Goal: Contribute content: Contribute content

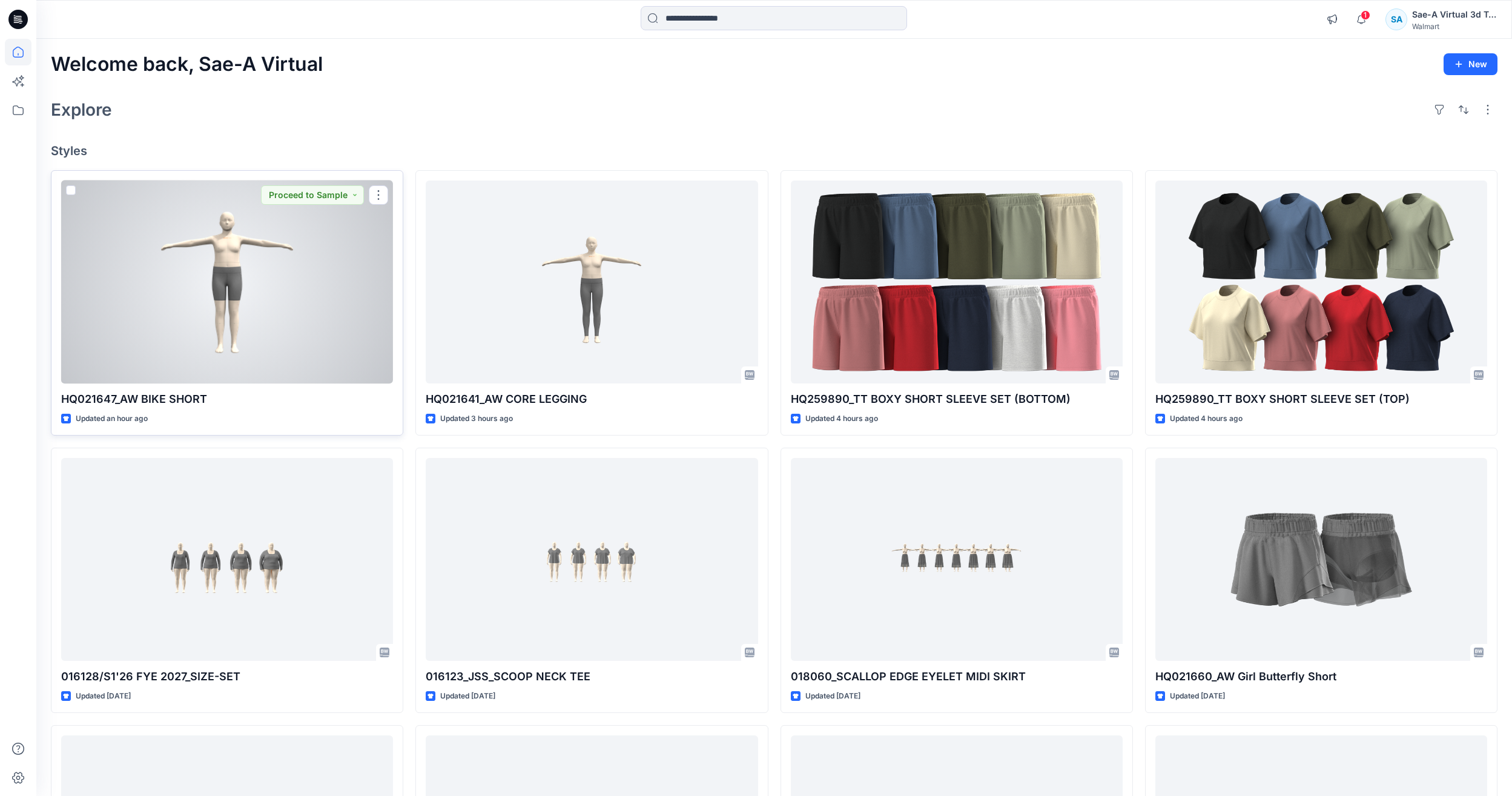
click at [171, 282] on div at bounding box center [227, 282] width 332 height 203
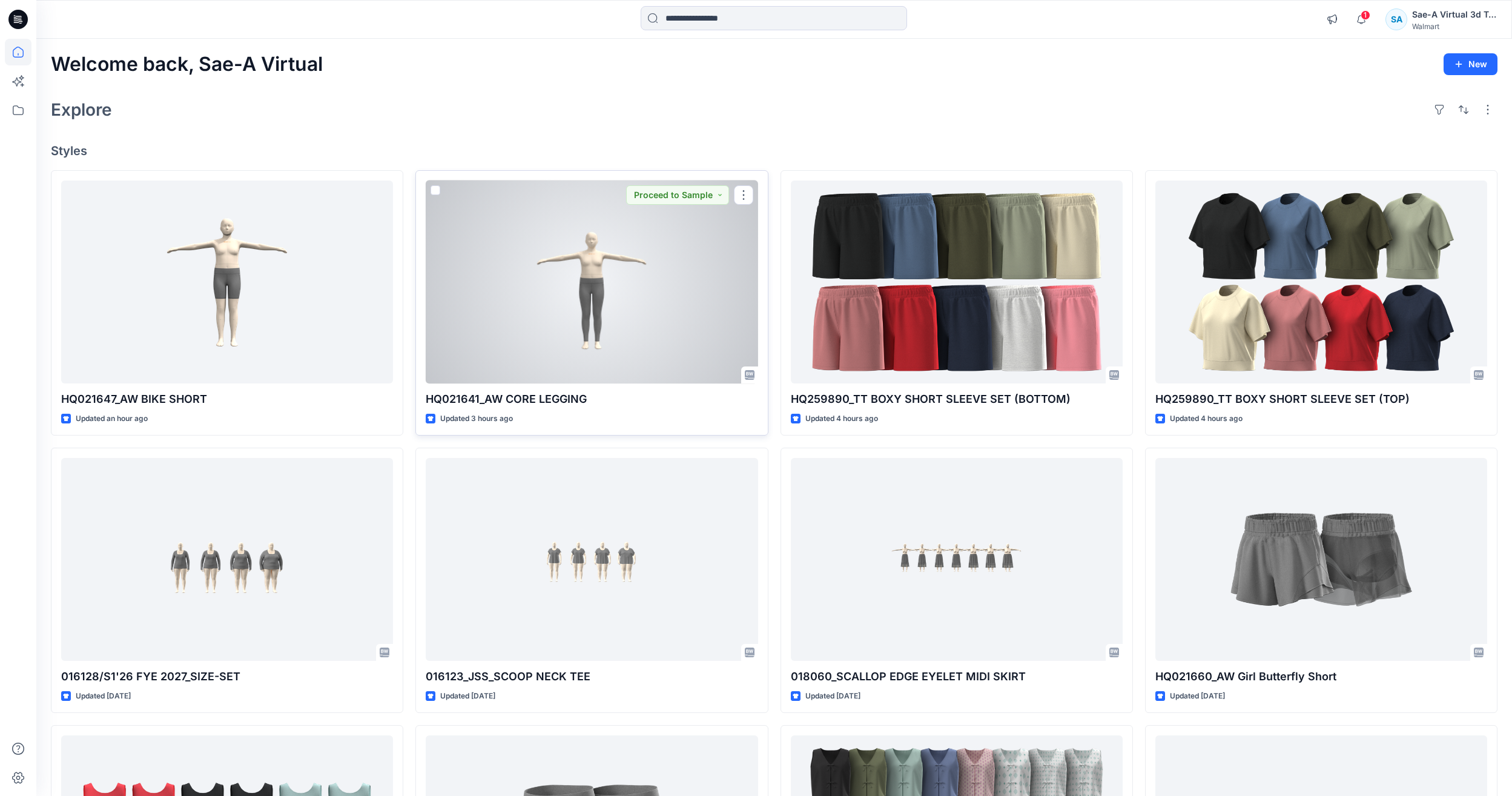
click at [630, 324] on div at bounding box center [592, 282] width 332 height 203
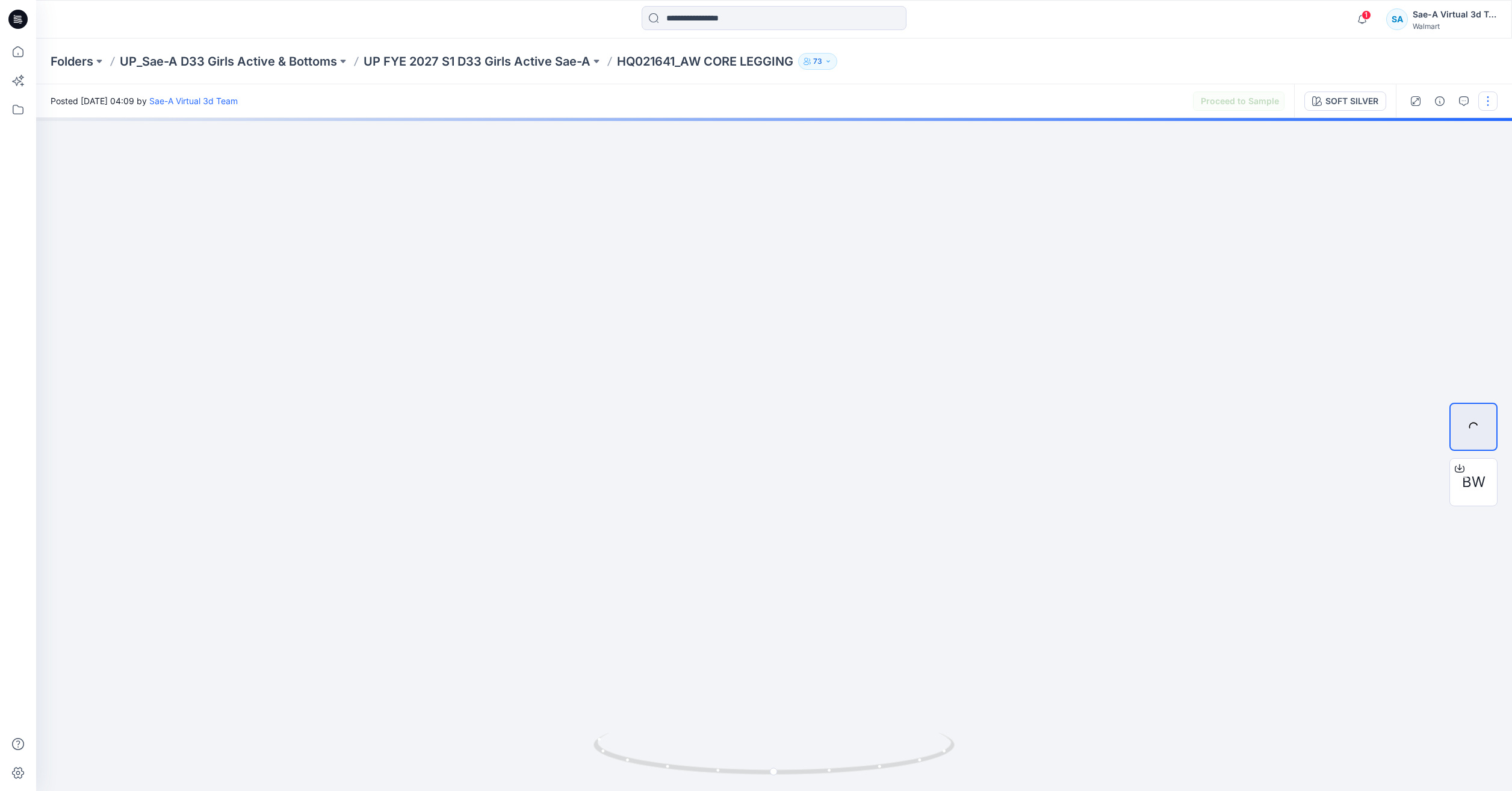
click at [1485, 101] on button "button" at bounding box center [1488, 101] width 19 height 19
click at [1400, 166] on button "Edit" at bounding box center [1437, 163] width 111 height 22
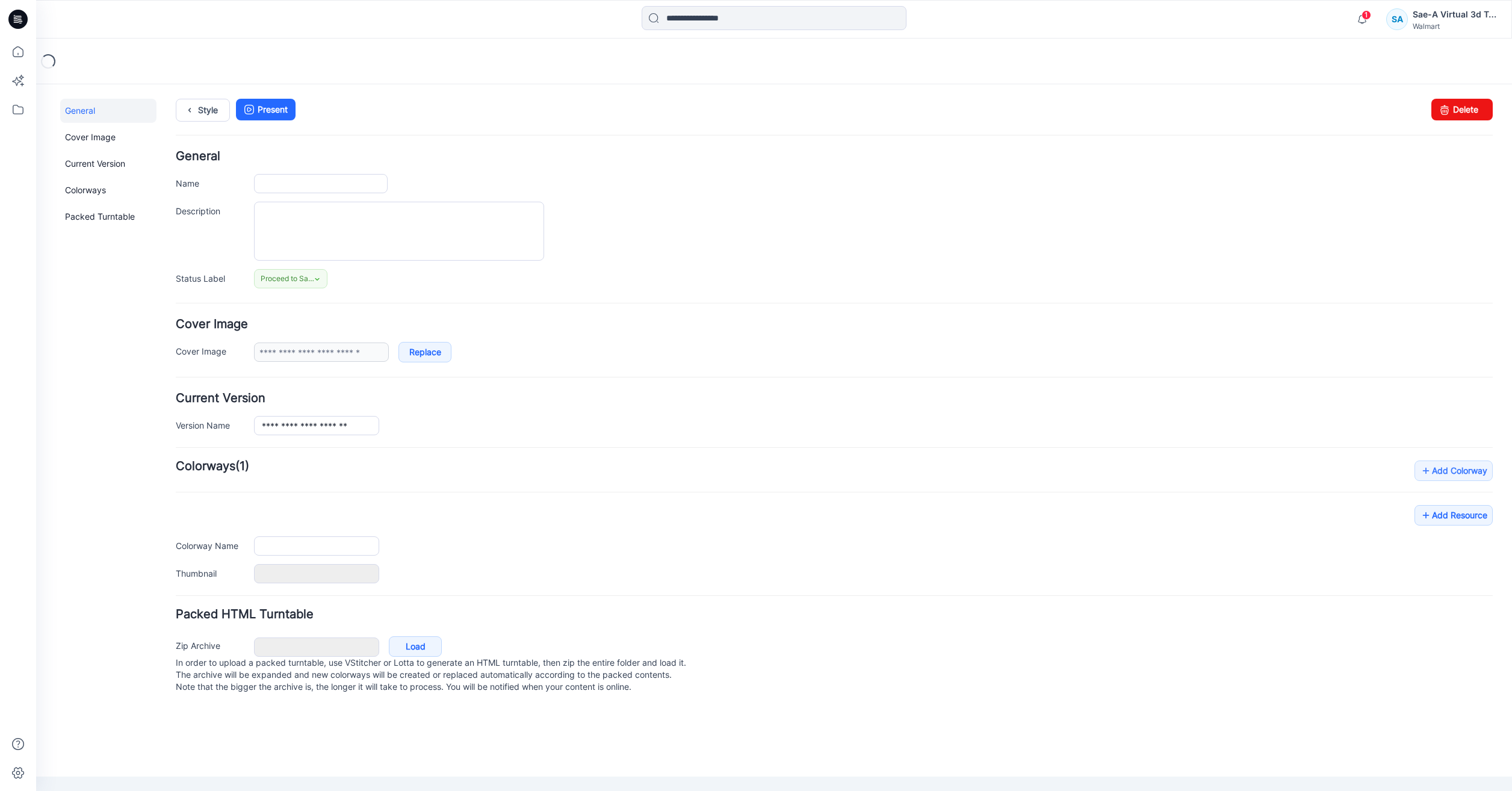
type input "**********"
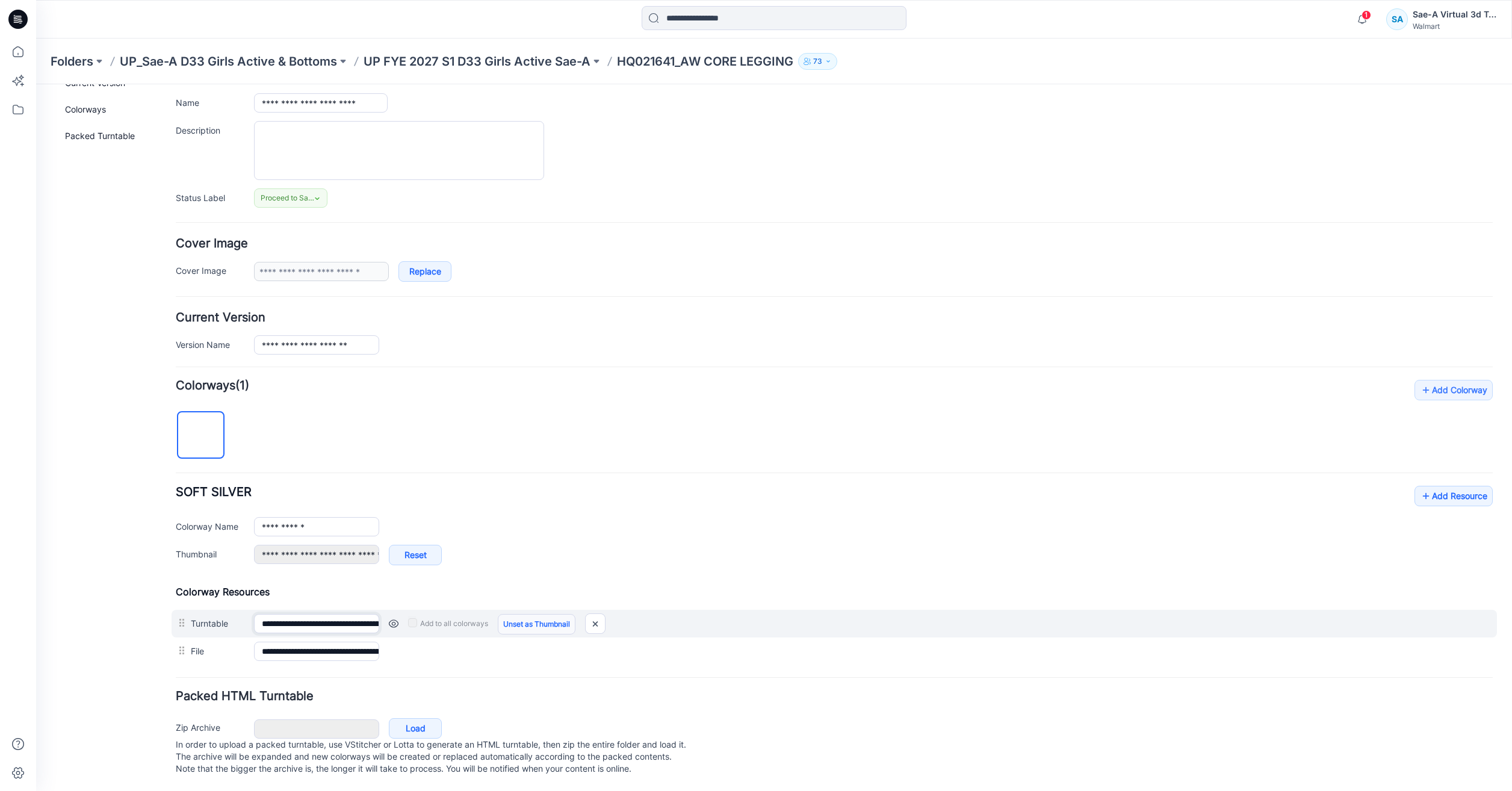
scroll to position [0, 131]
drag, startPoint x: 366, startPoint y: 617, endPoint x: 513, endPoint y: 615, distance: 147.0
click at [513, 615] on div "**********" at bounding box center [834, 623] width 1326 height 27
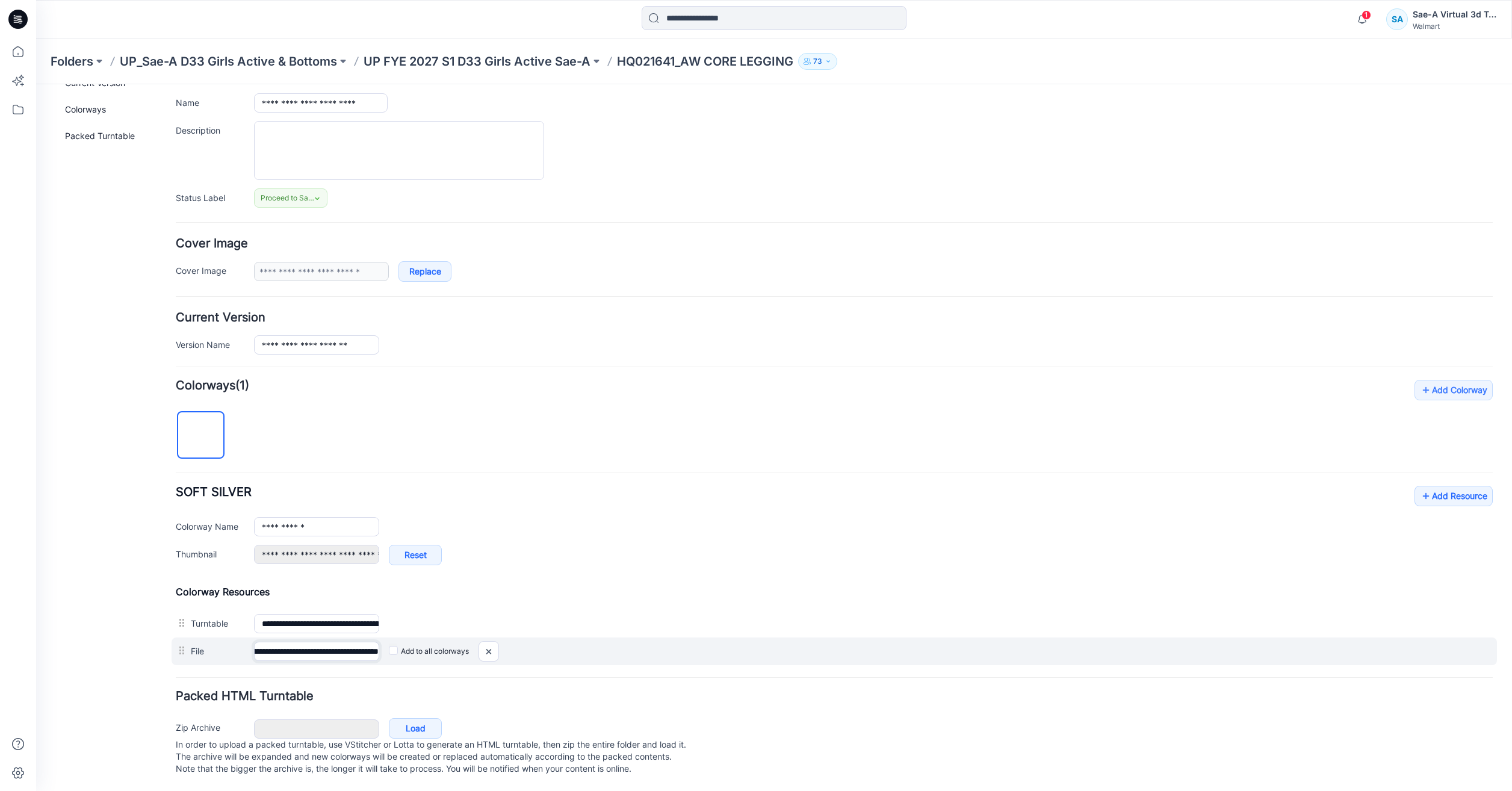
drag, startPoint x: 326, startPoint y: 644, endPoint x: 530, endPoint y: 644, distance: 204.0
click at [530, 644] on div "**********" at bounding box center [834, 651] width 1326 height 27
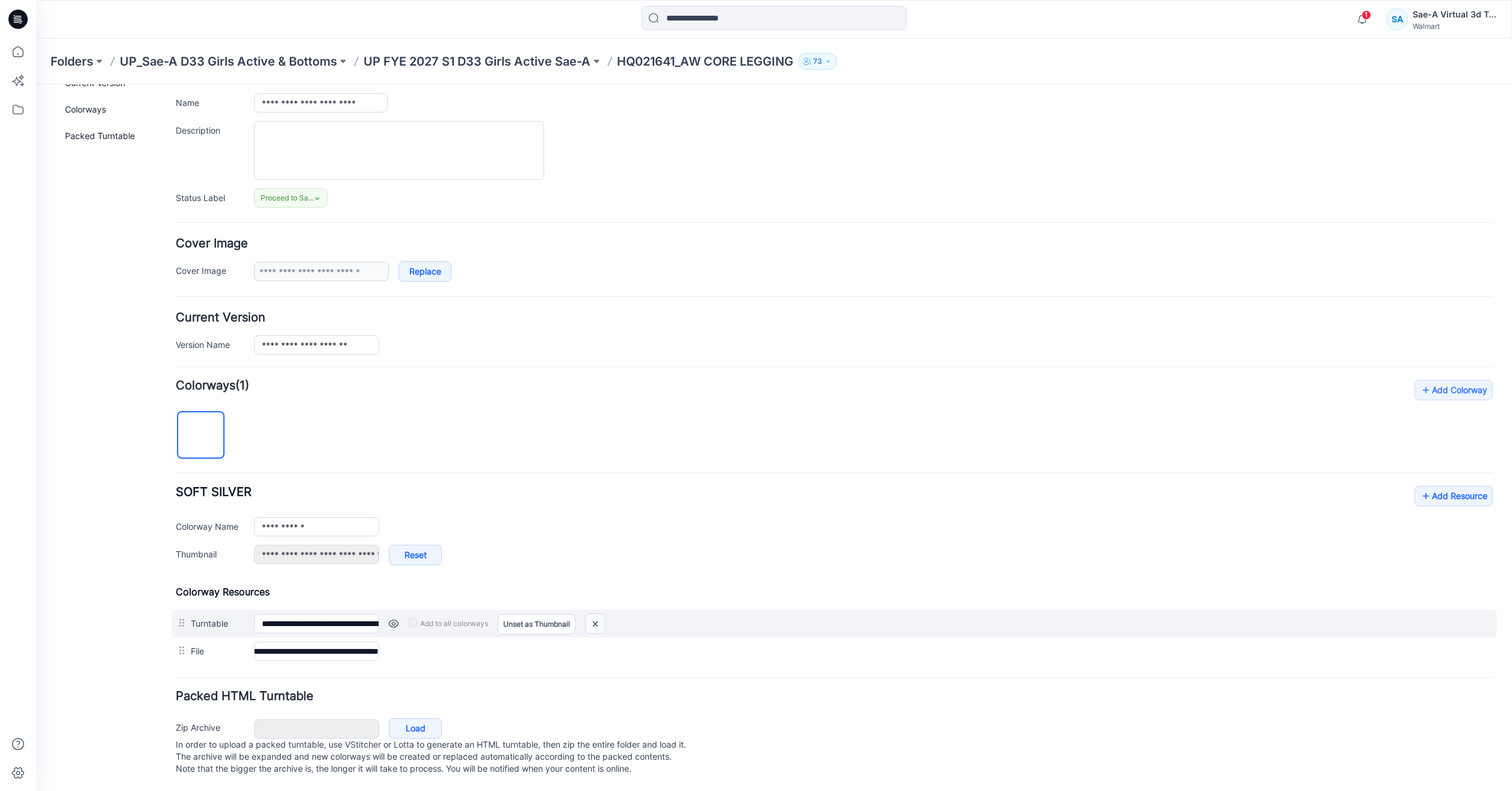
click at [592, 614] on img at bounding box center [595, 623] width 19 height 20
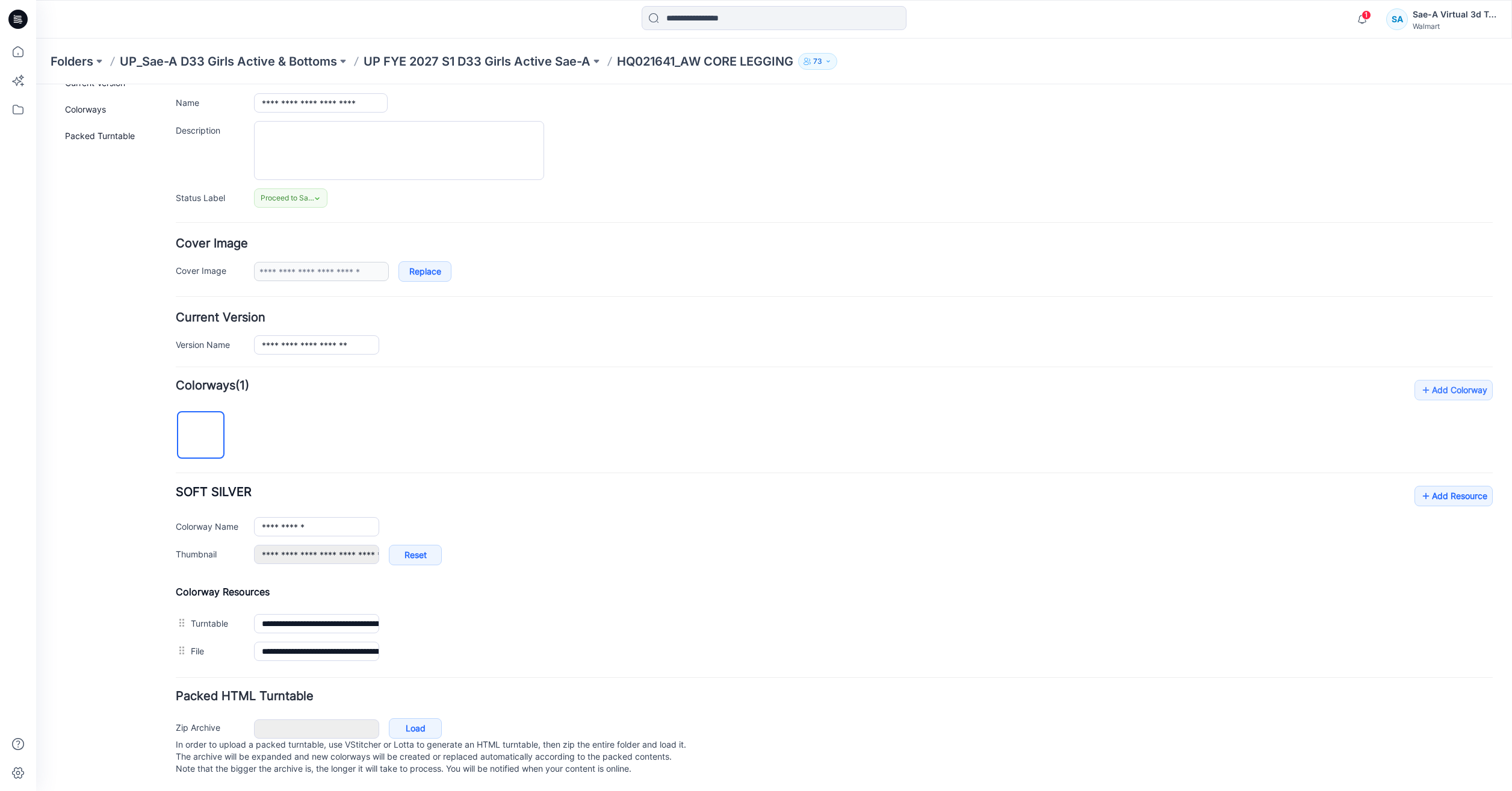
type input "**********"
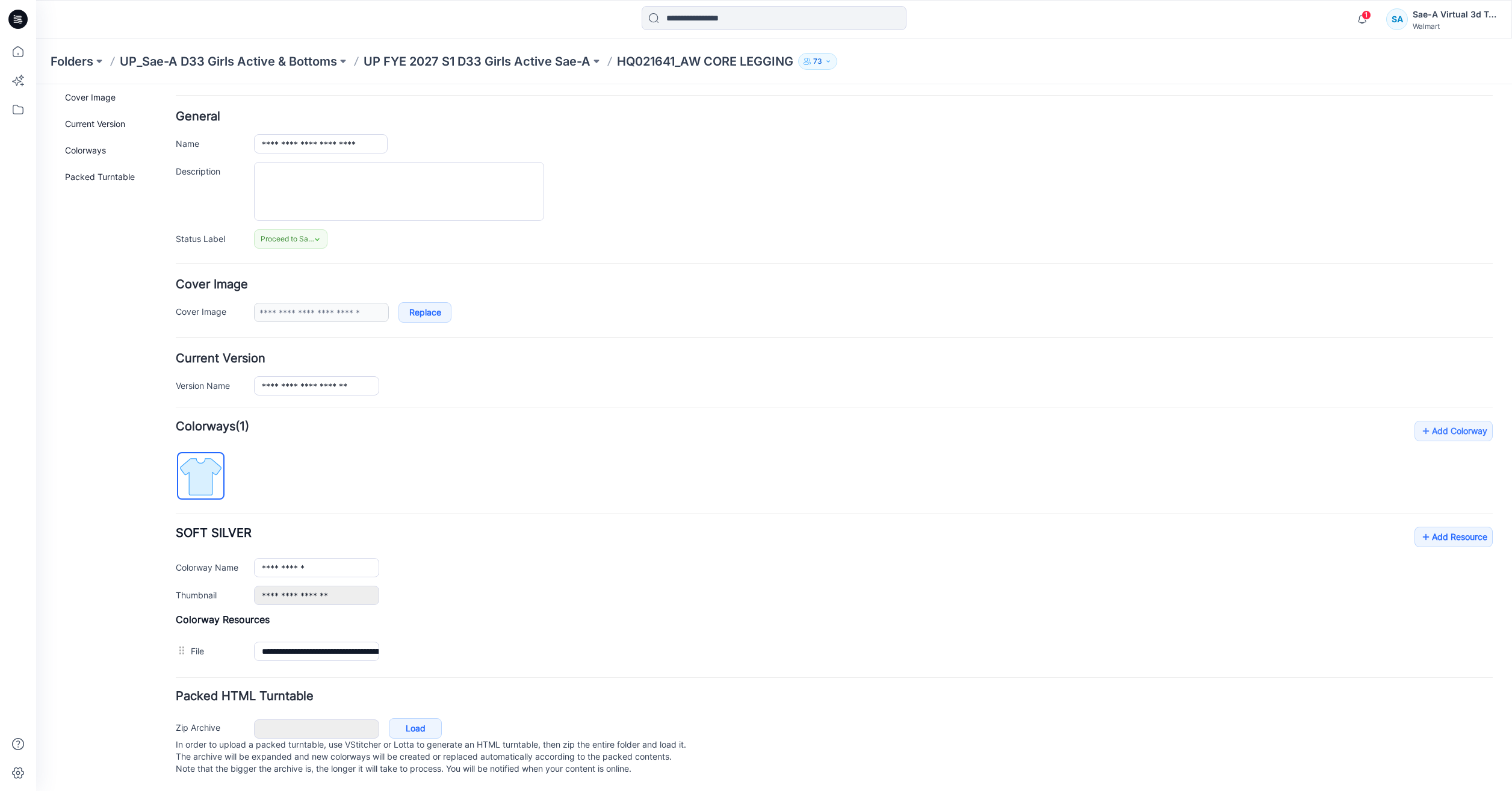
scroll to position [52, 0]
click at [1438, 528] on link "Add Resource" at bounding box center [1453, 537] width 78 height 20
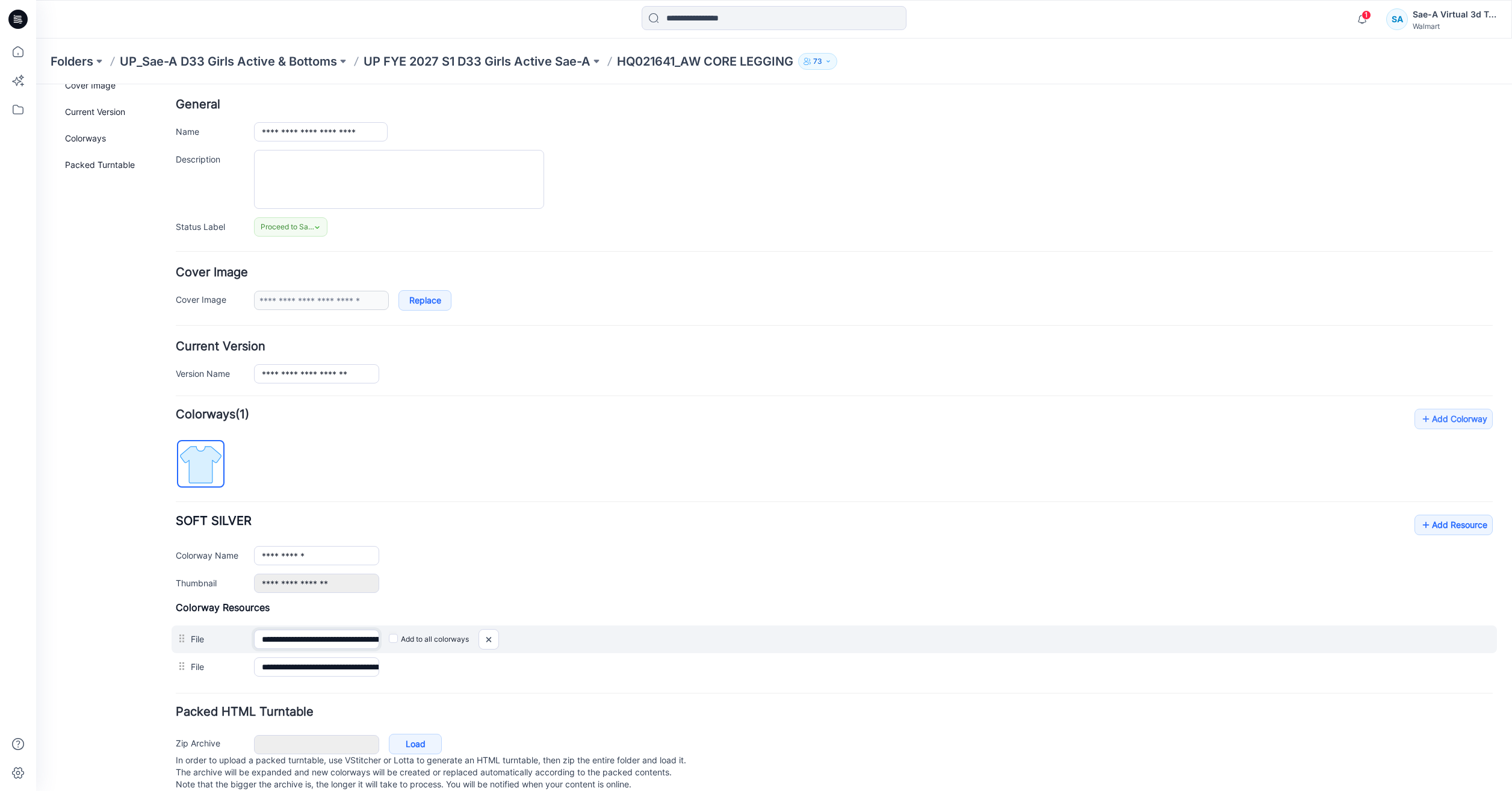
click at [339, 637] on input "**********" at bounding box center [317, 639] width 125 height 19
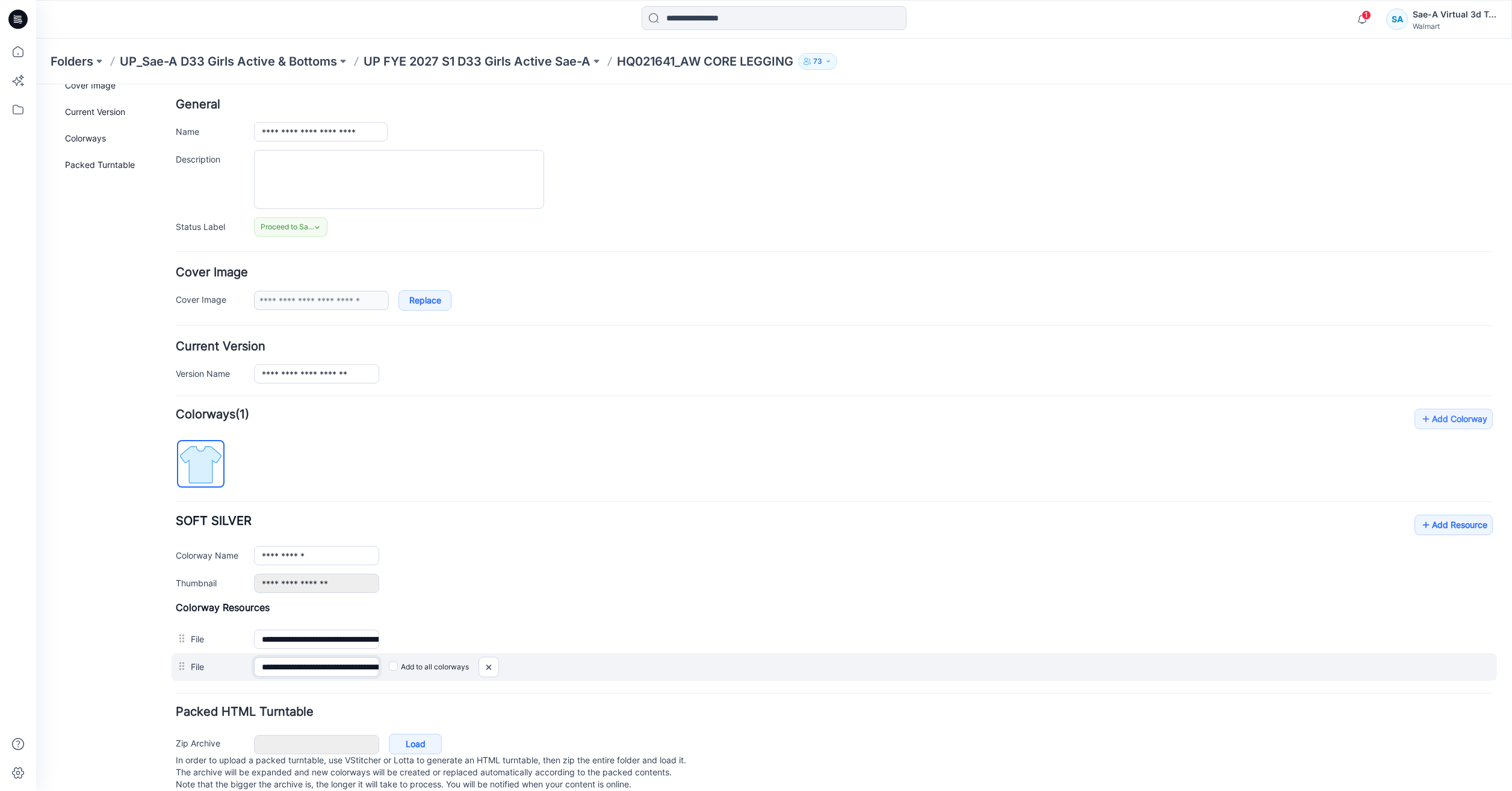
scroll to position [0, 131]
drag, startPoint x: 322, startPoint y: 673, endPoint x: 524, endPoint y: 669, distance: 202.0
click at [524, 669] on div "**********" at bounding box center [834, 667] width 1326 height 27
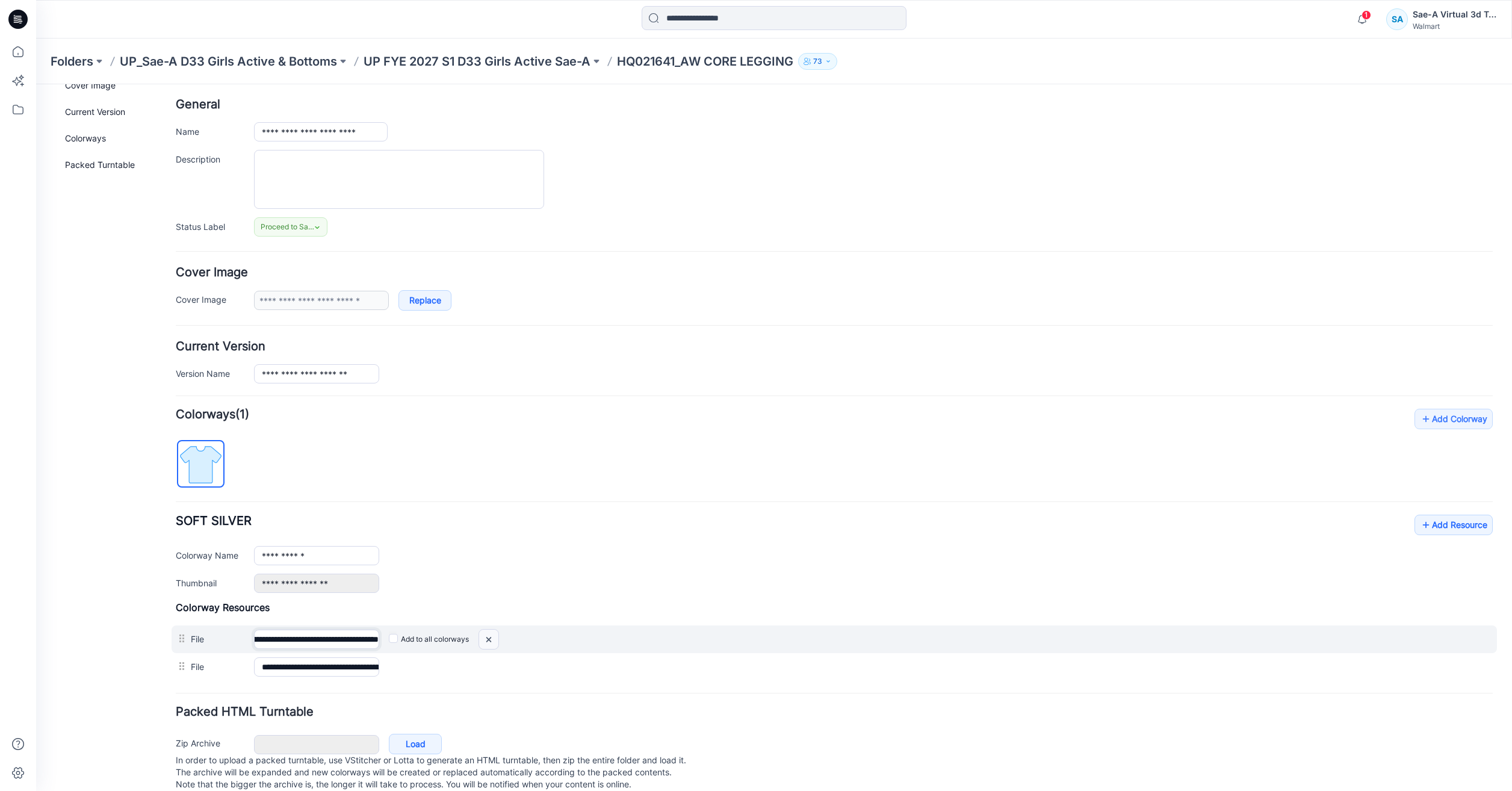
drag, startPoint x: 313, startPoint y: 637, endPoint x: 497, endPoint y: 641, distance: 184.0
click at [499, 641] on div "**********" at bounding box center [834, 639] width 1326 height 27
click at [314, 641] on input "**********" at bounding box center [317, 639] width 125 height 19
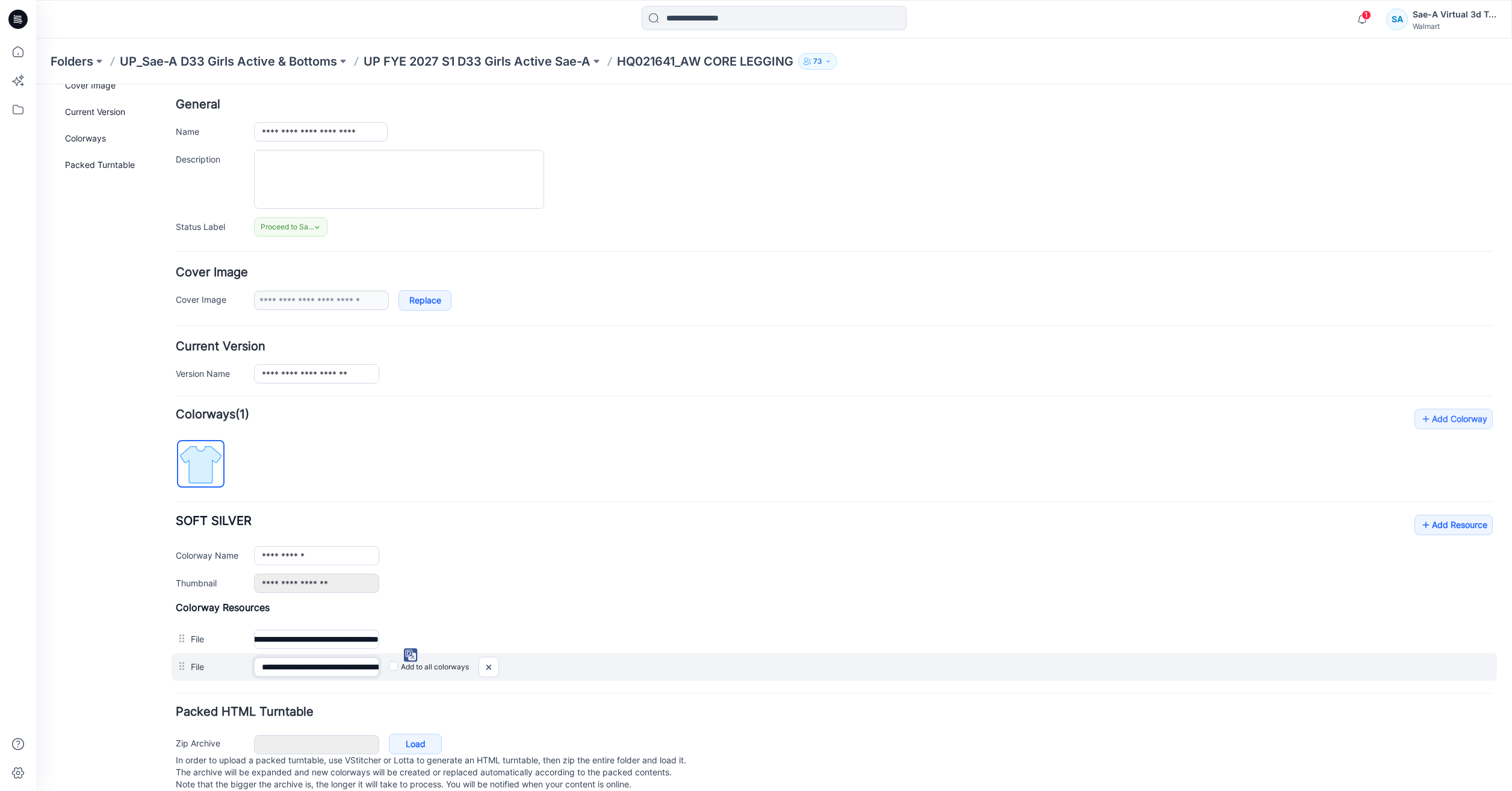
scroll to position [0, 0]
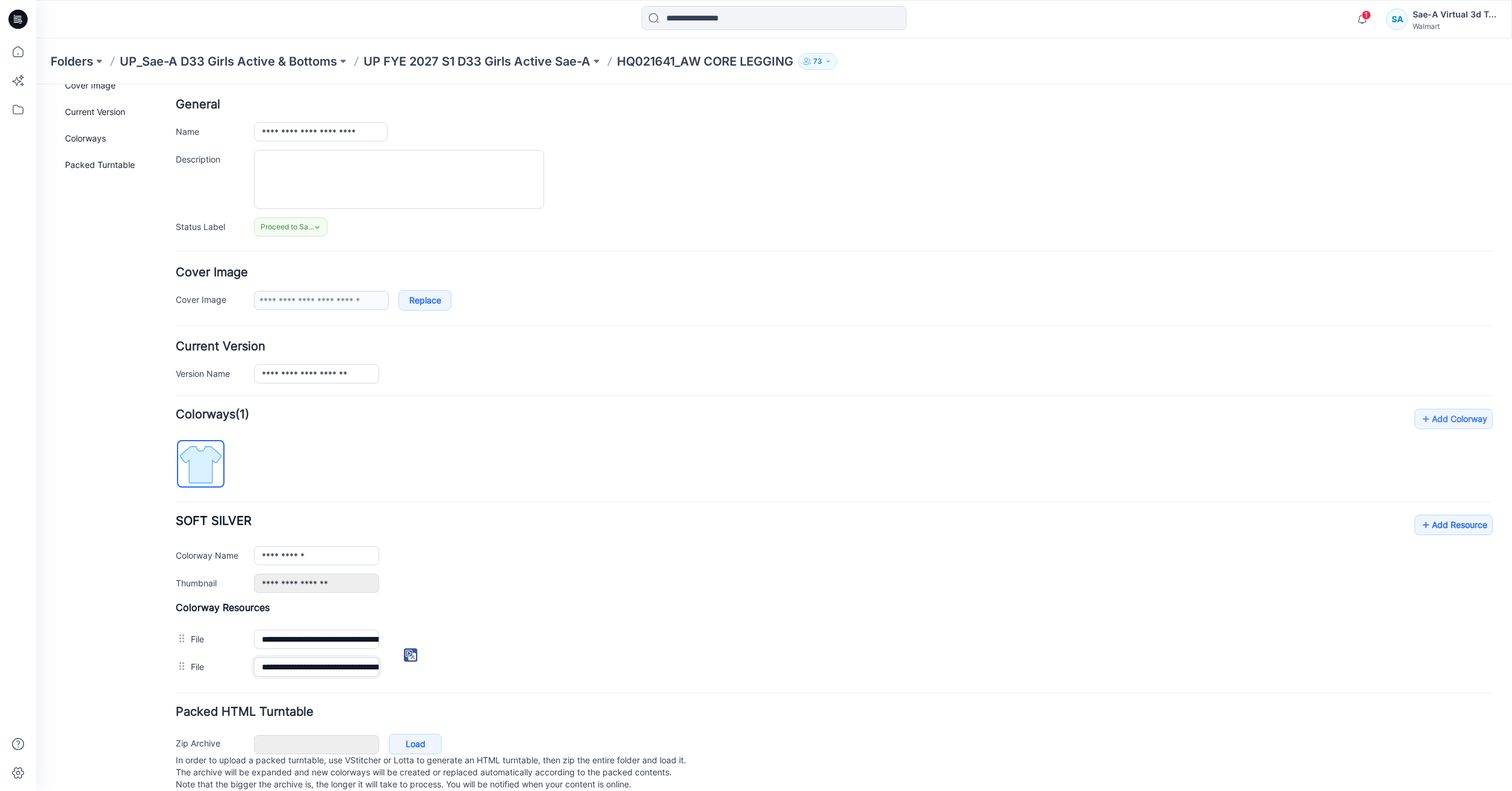
drag, startPoint x: 287, startPoint y: 664, endPoint x: 136, endPoint y: 651, distance: 151.6
click at [136, 651] on div "**********" at bounding box center [767, 419] width 1462 height 774
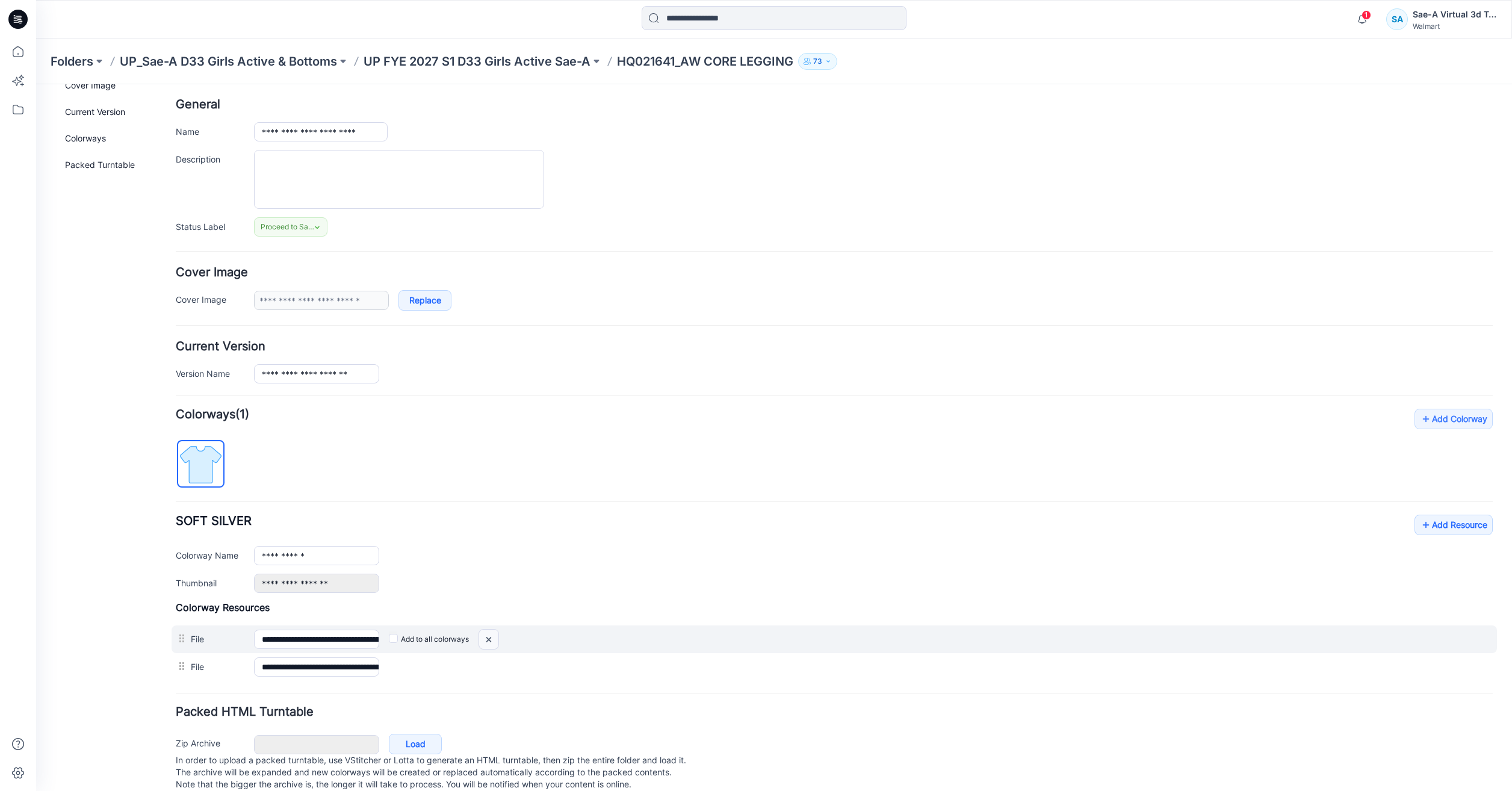
click at [36, 84] on img at bounding box center [36, 84] width 0 height 0
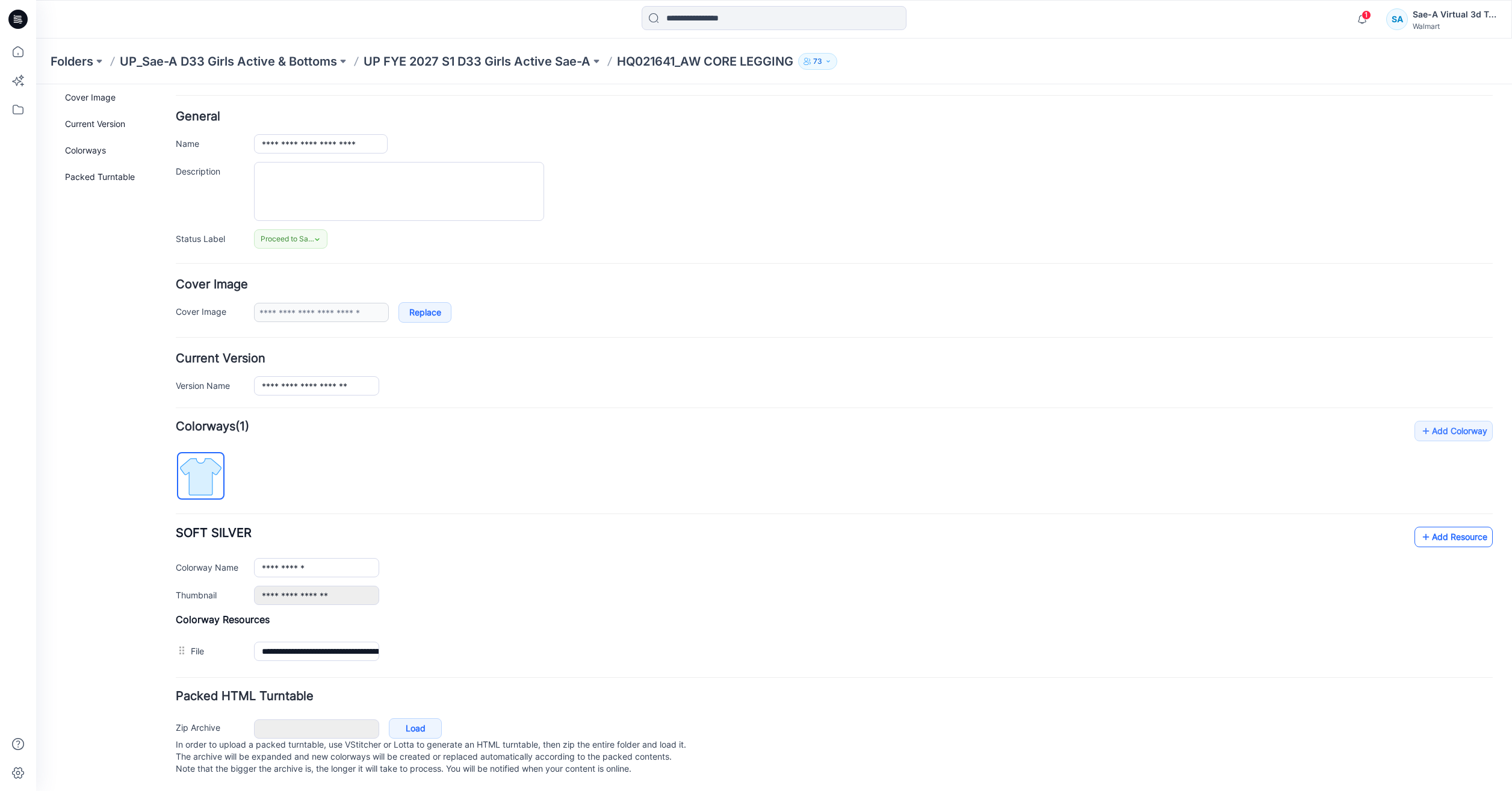
click at [1460, 527] on link "Add Resource" at bounding box center [1453, 537] width 78 height 20
click at [417, 726] on link "Load" at bounding box center [415, 729] width 53 height 20
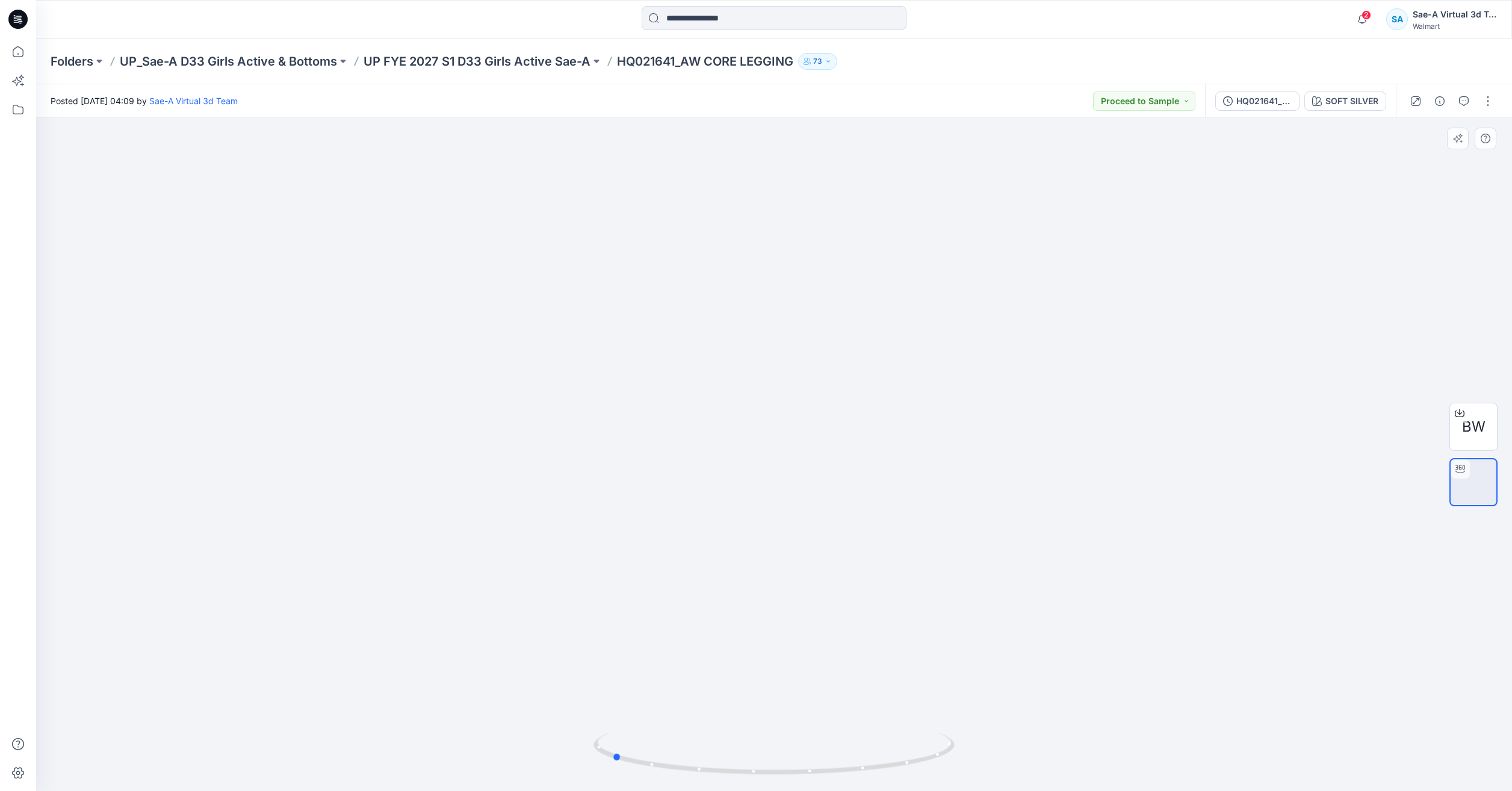
drag, startPoint x: 869, startPoint y: 773, endPoint x: 700, endPoint y: 725, distance: 175.7
click at [707, 738] on icon at bounding box center [775, 755] width 364 height 45
click at [27, 59] on icon at bounding box center [18, 52] width 27 height 27
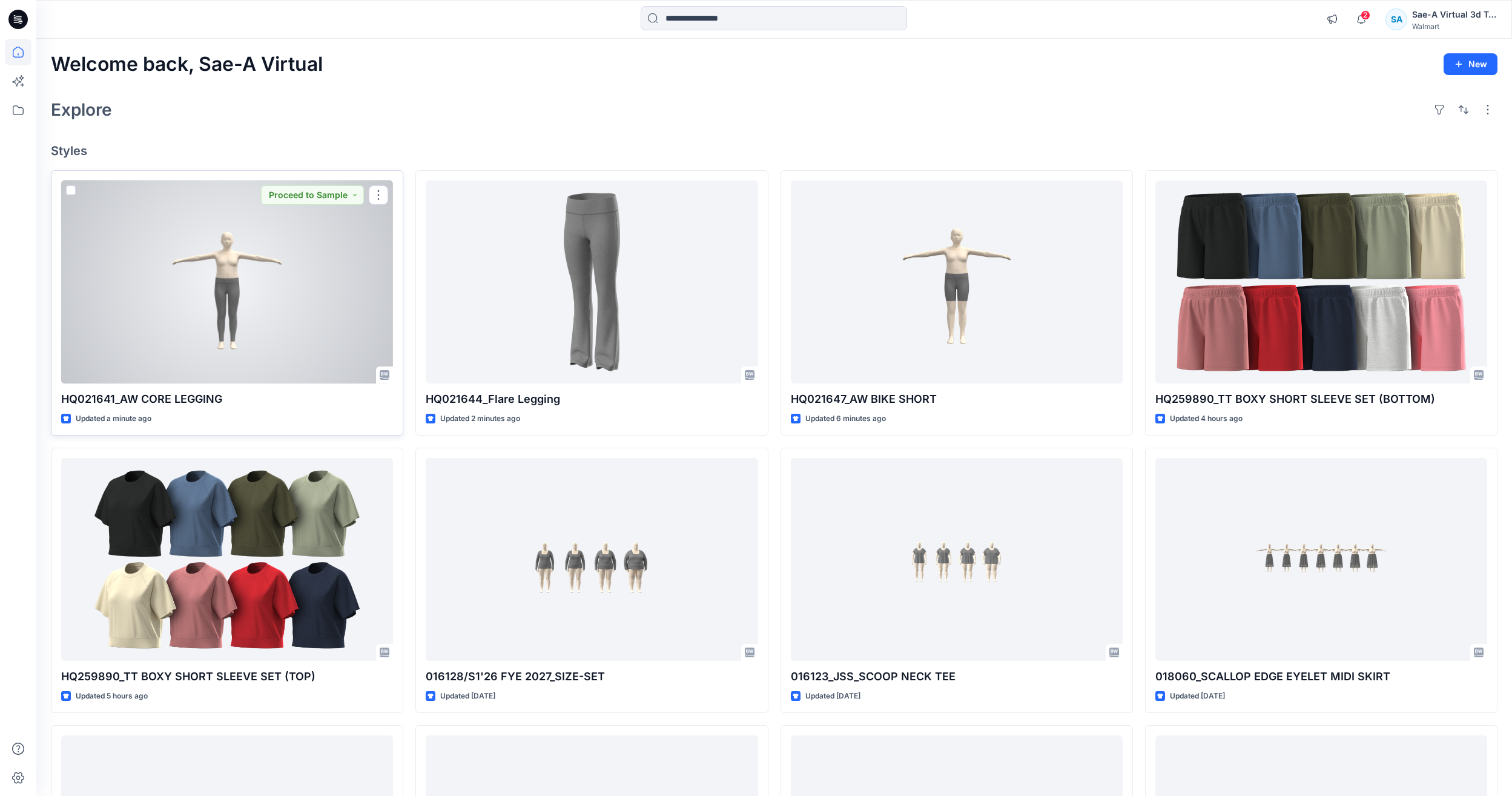
click at [230, 321] on div at bounding box center [227, 282] width 332 height 203
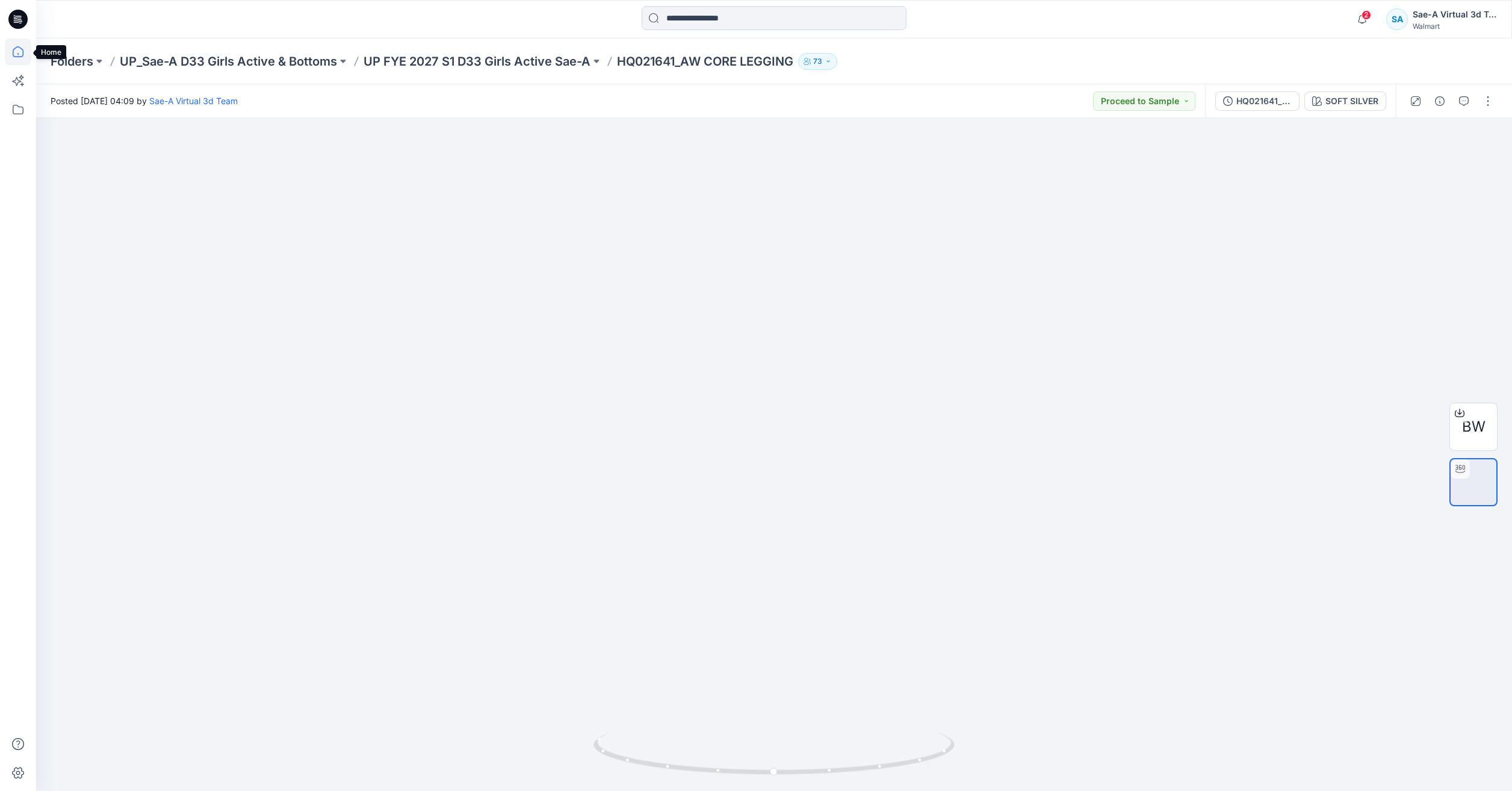
click at [20, 52] on icon at bounding box center [18, 52] width 27 height 27
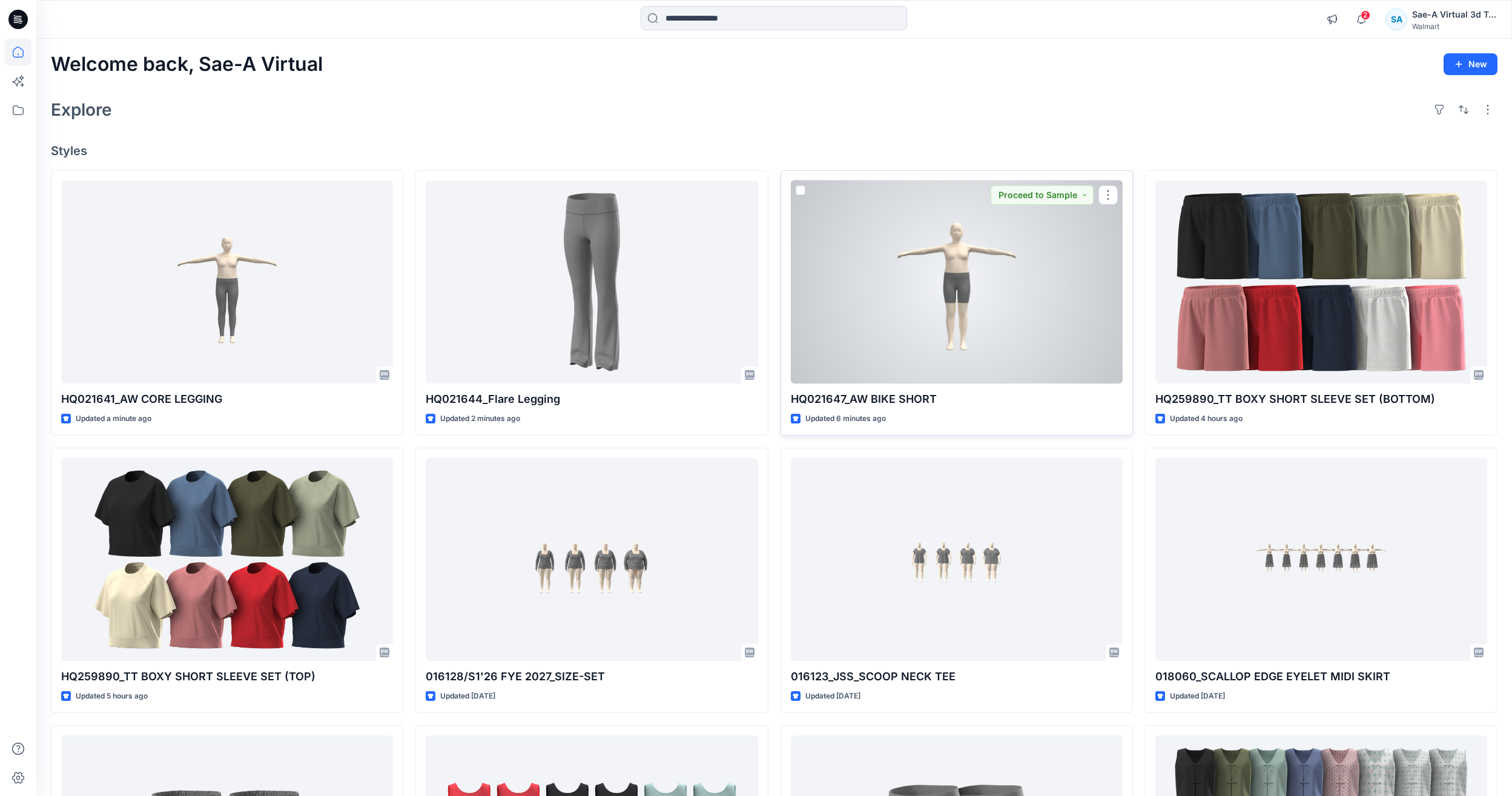
click at [1051, 278] on div at bounding box center [957, 282] width 332 height 203
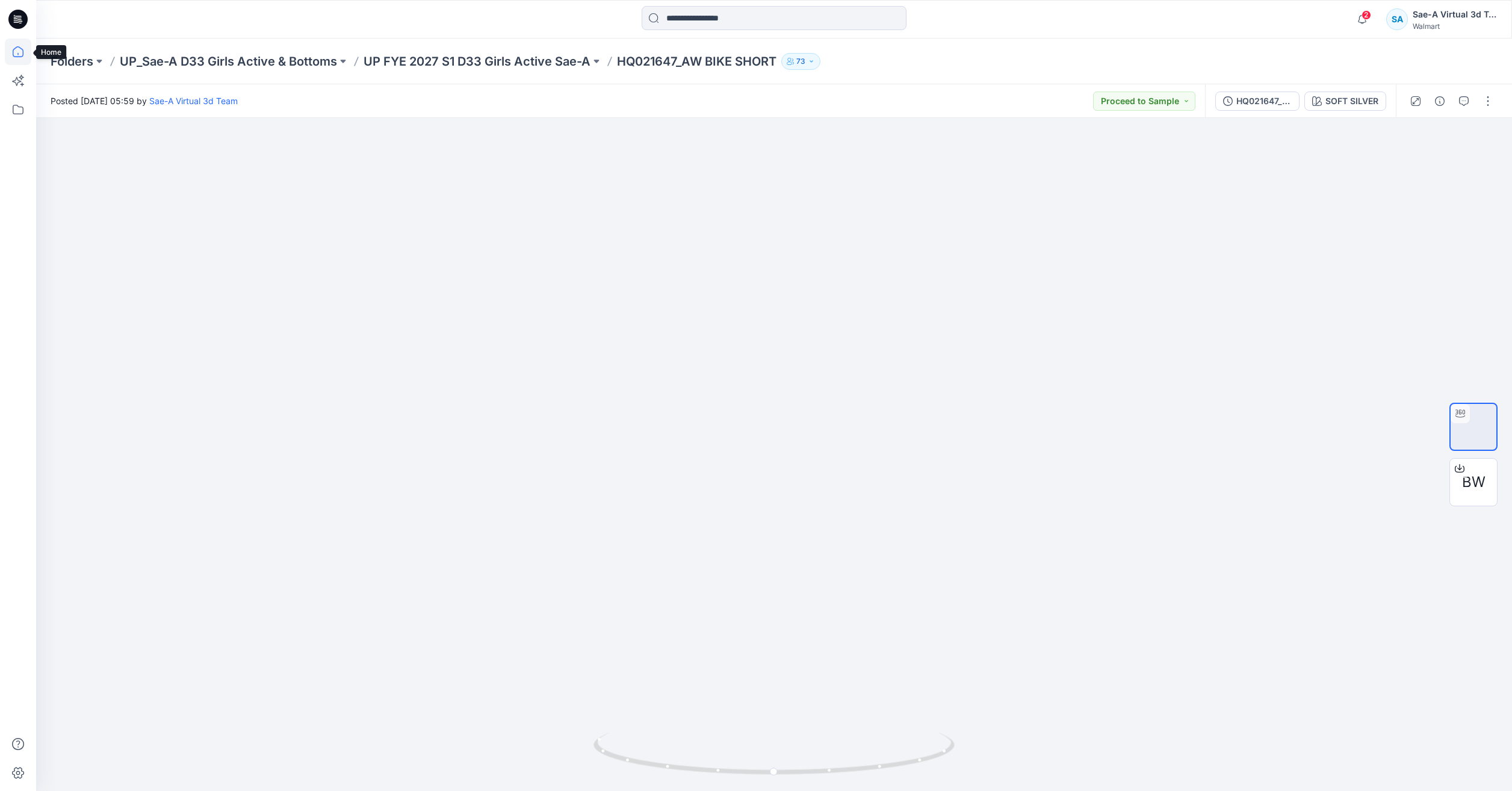
click at [24, 55] on icon at bounding box center [18, 52] width 27 height 27
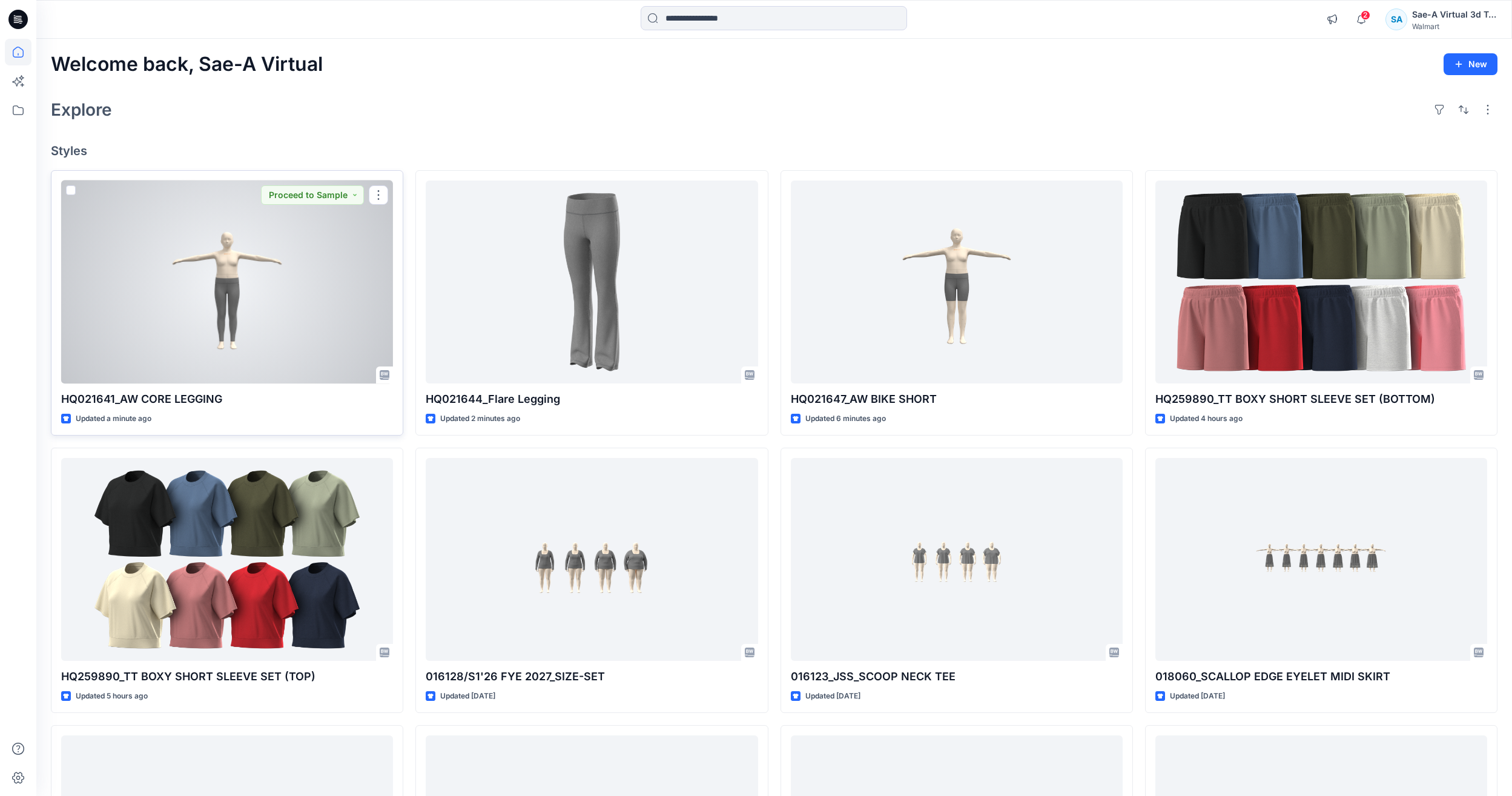
click at [229, 307] on div at bounding box center [227, 282] width 332 height 203
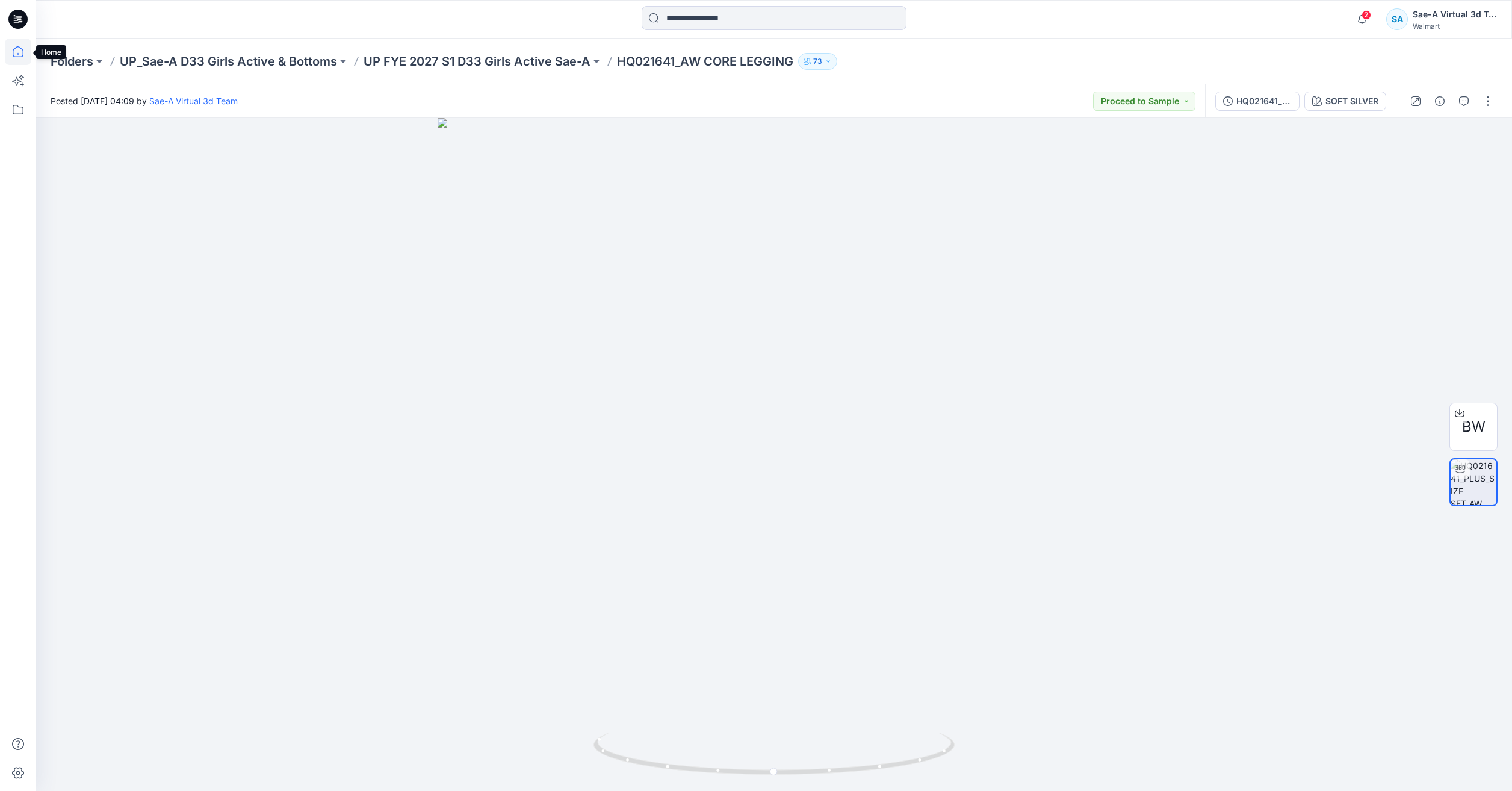
click at [25, 57] on icon at bounding box center [18, 52] width 27 height 27
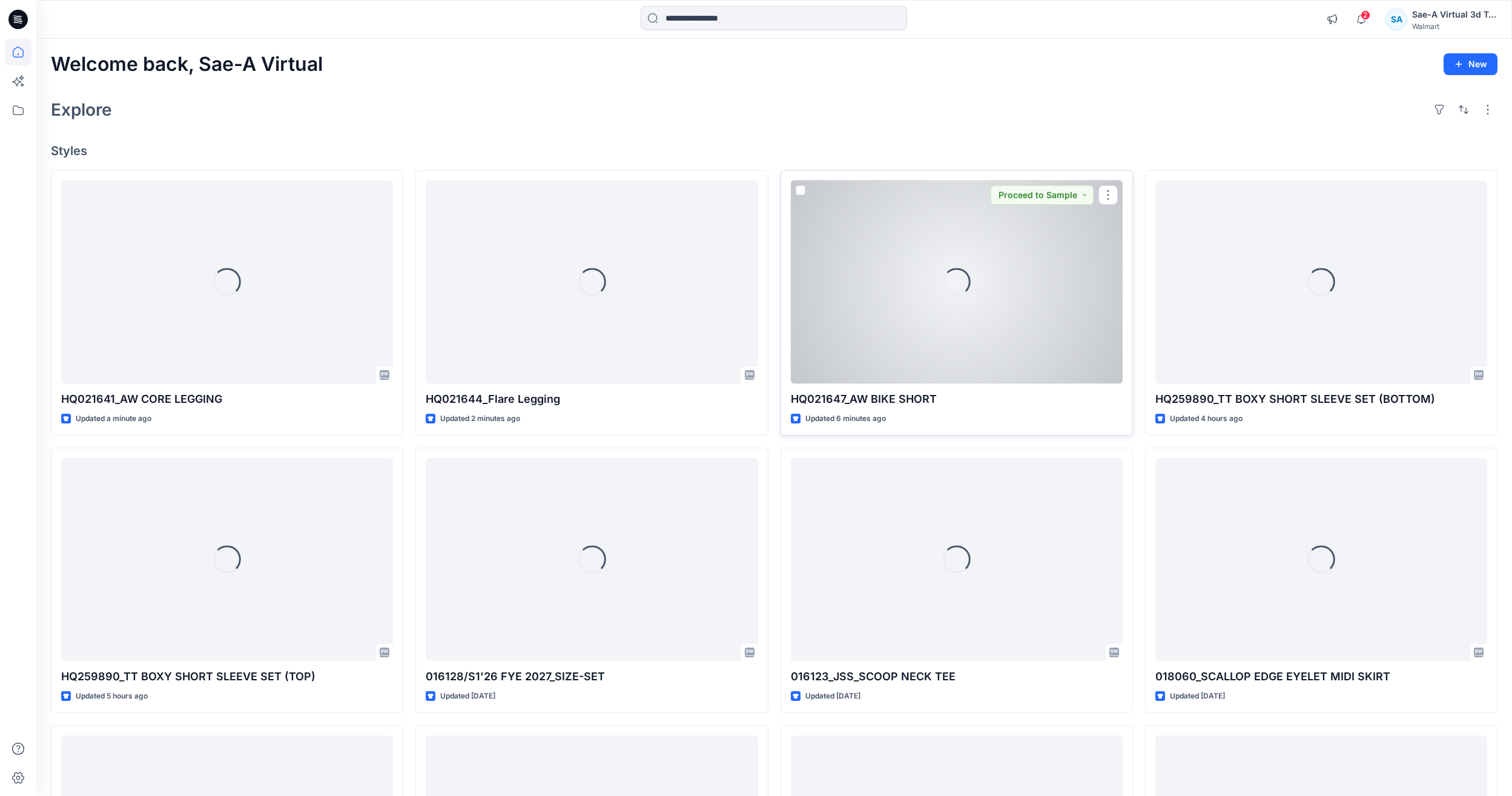
click at [957, 363] on div "Loading..." at bounding box center [957, 282] width 332 height 203
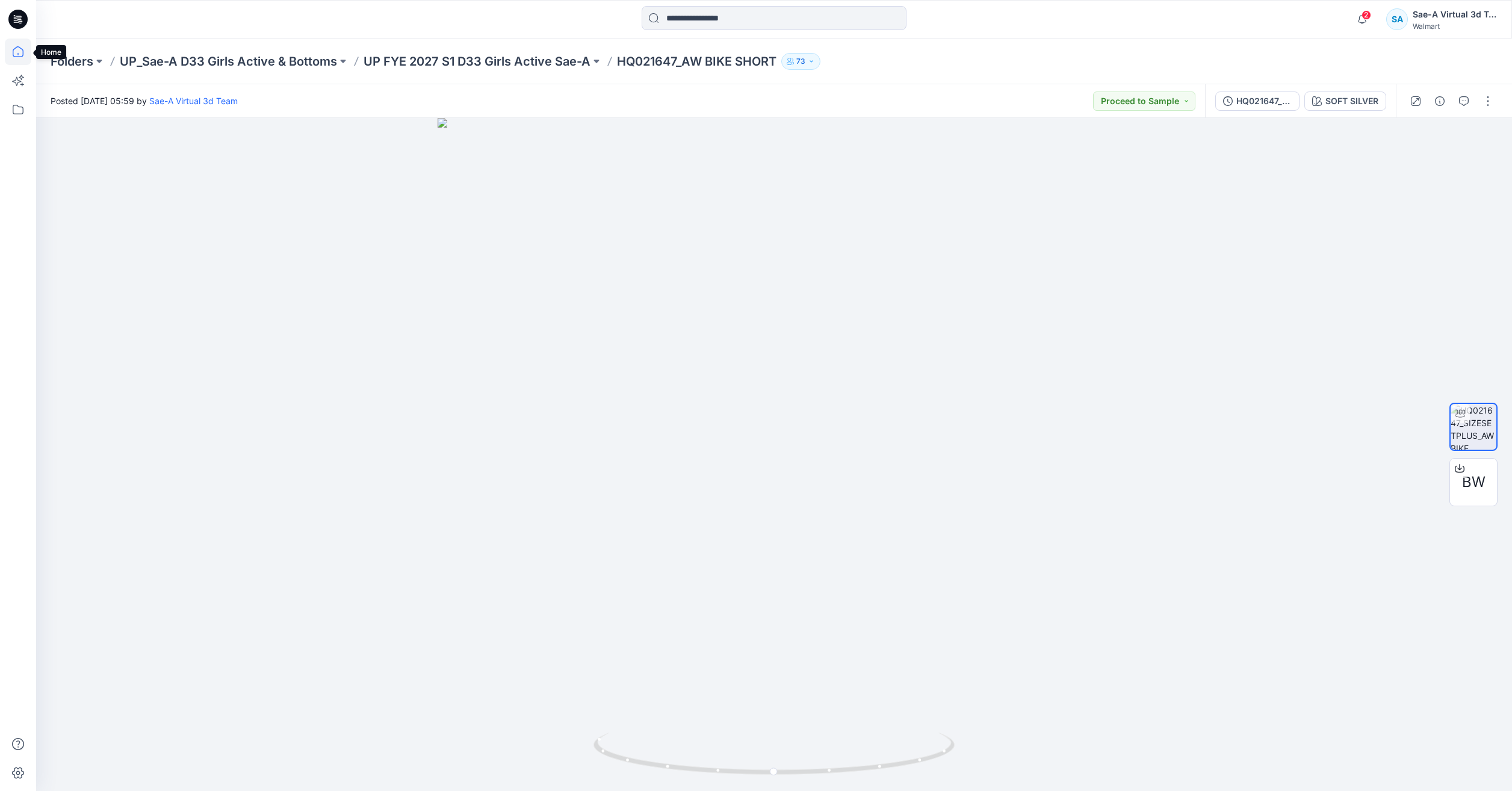
click at [13, 50] on icon at bounding box center [18, 52] width 11 height 11
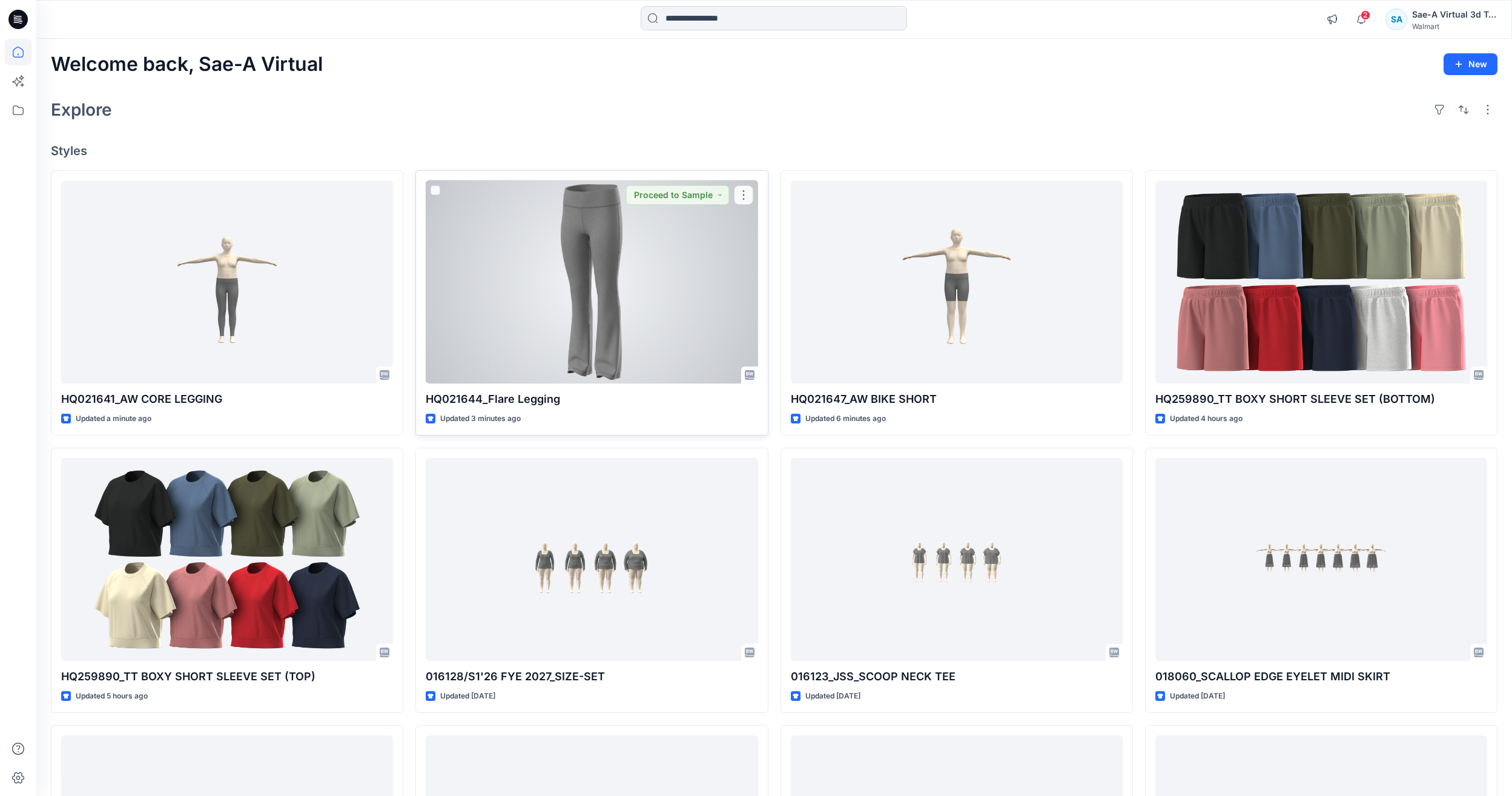
click at [639, 314] on div at bounding box center [592, 282] width 332 height 203
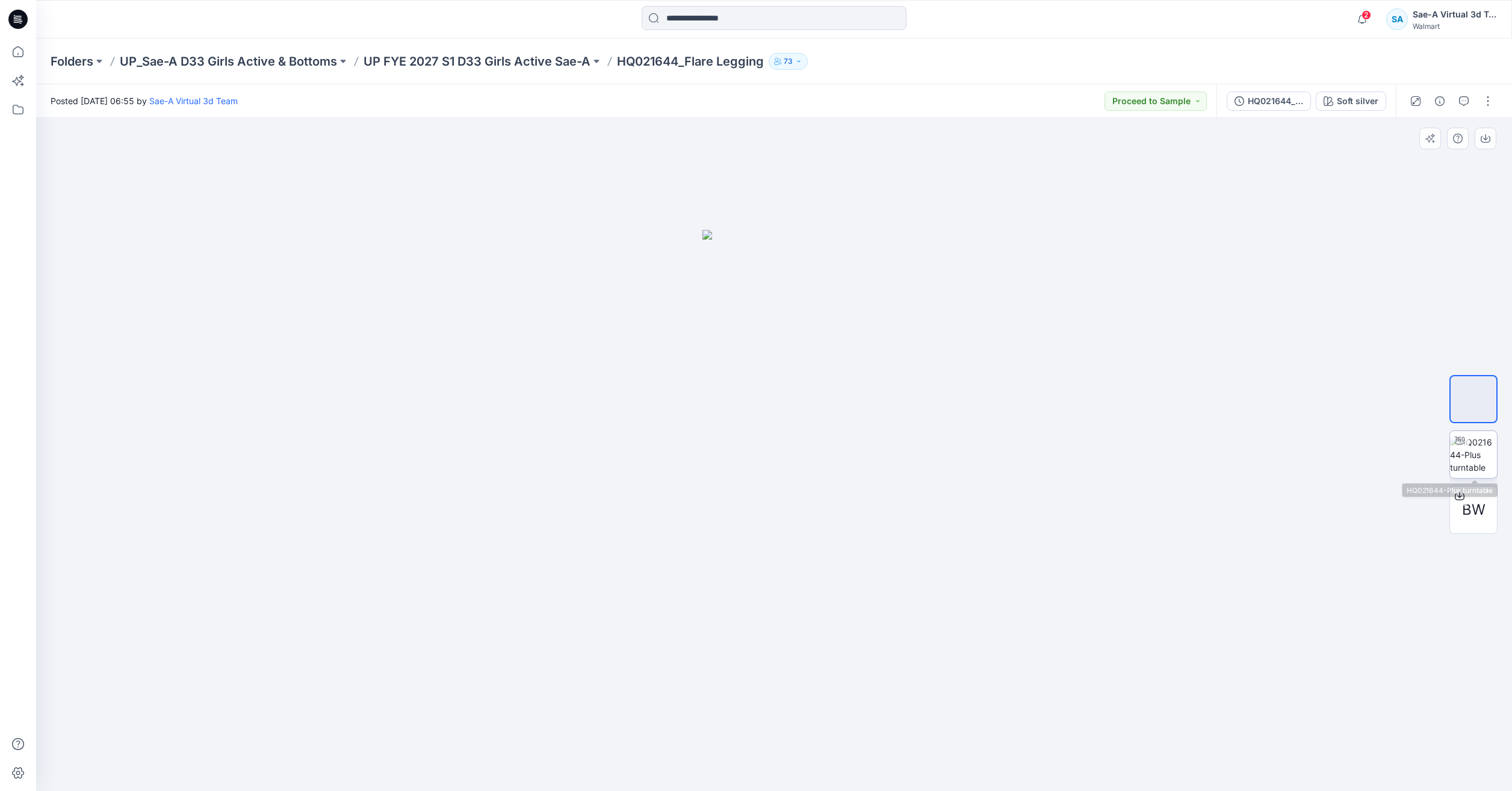
click at [1460, 449] on div at bounding box center [1460, 440] width 19 height 19
click at [16, 55] on icon at bounding box center [18, 52] width 27 height 27
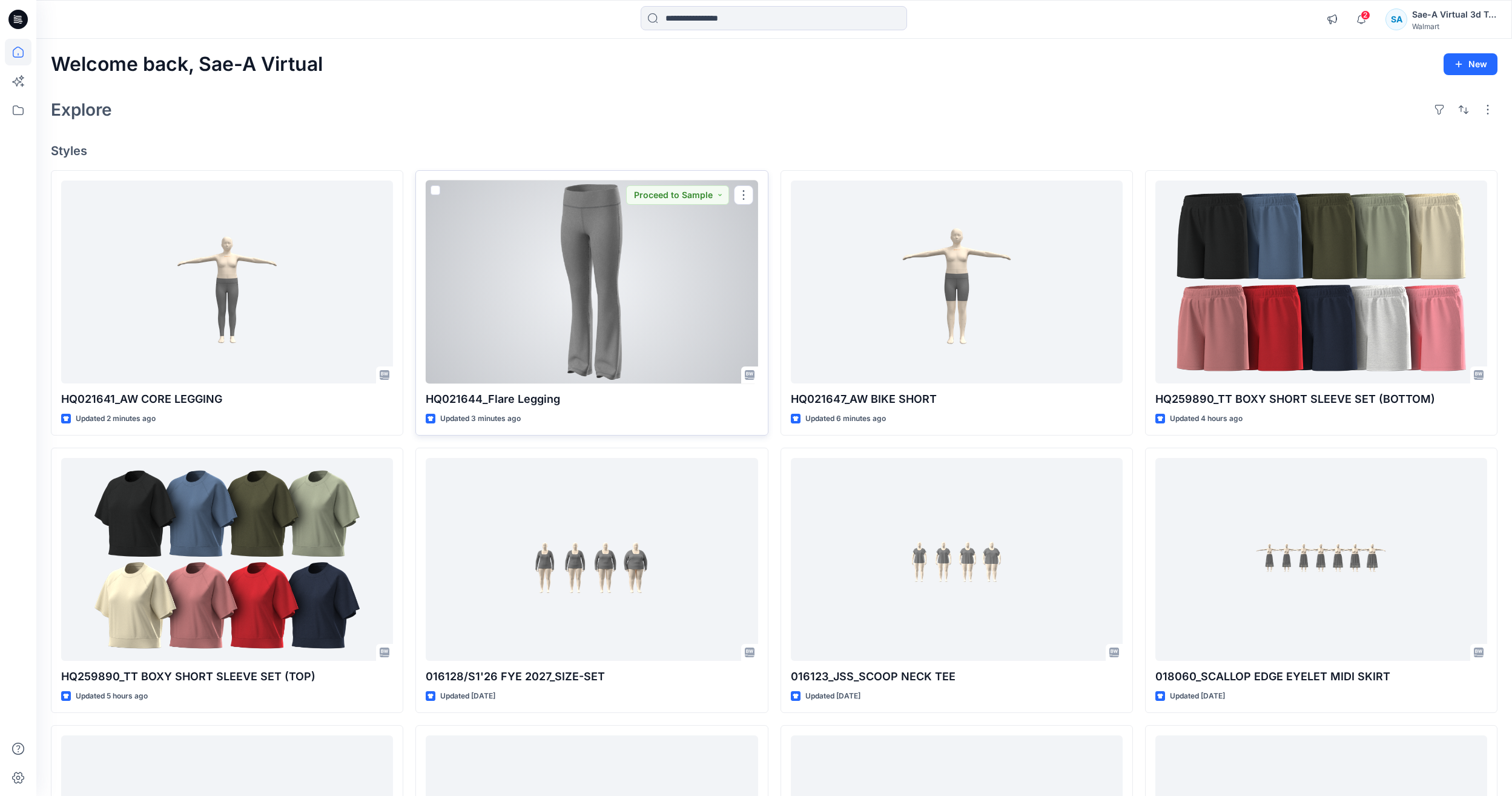
click at [501, 335] on div at bounding box center [592, 282] width 332 height 203
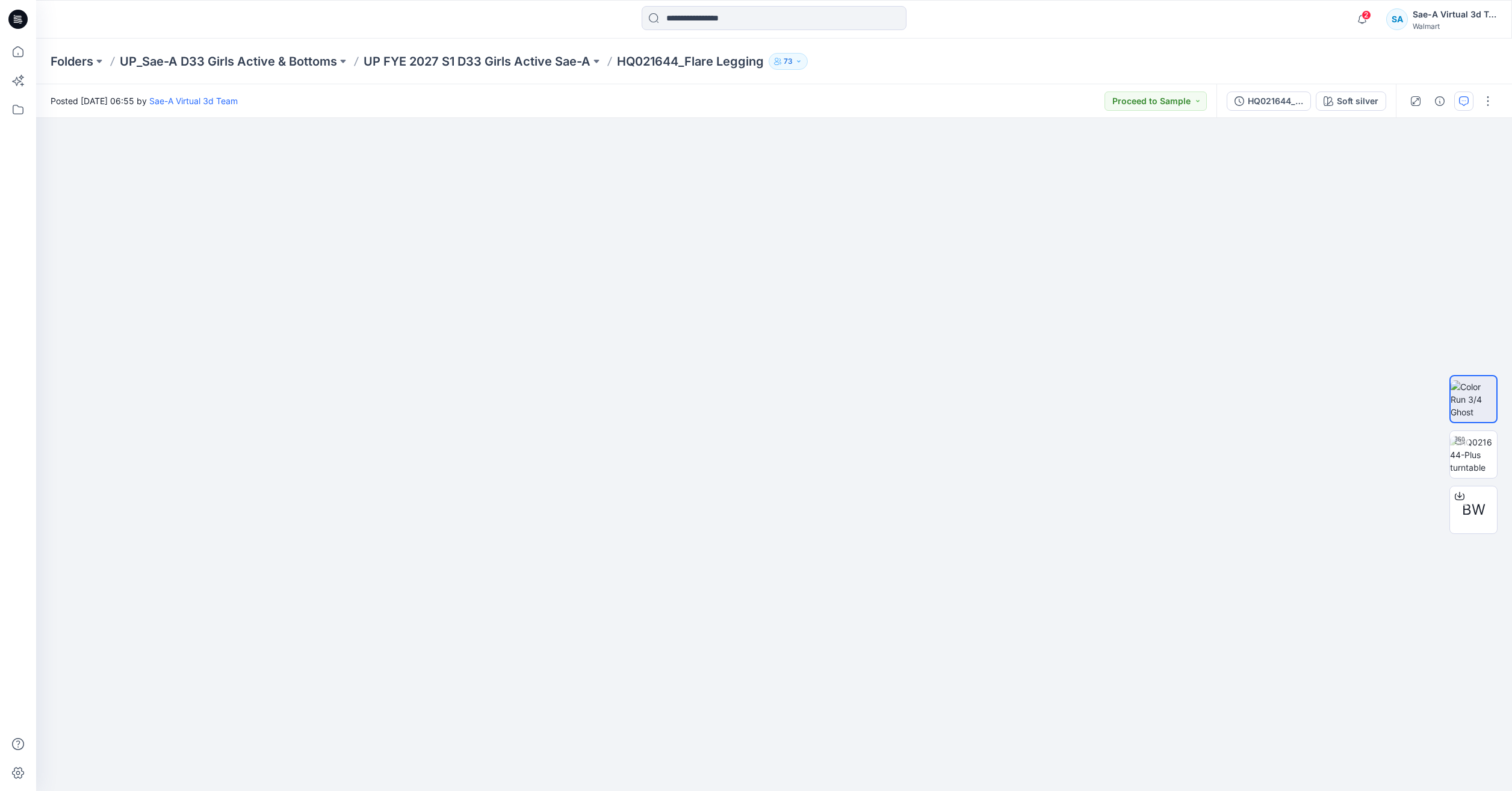
click at [1461, 102] on icon "button" at bounding box center [1464, 101] width 10 height 10
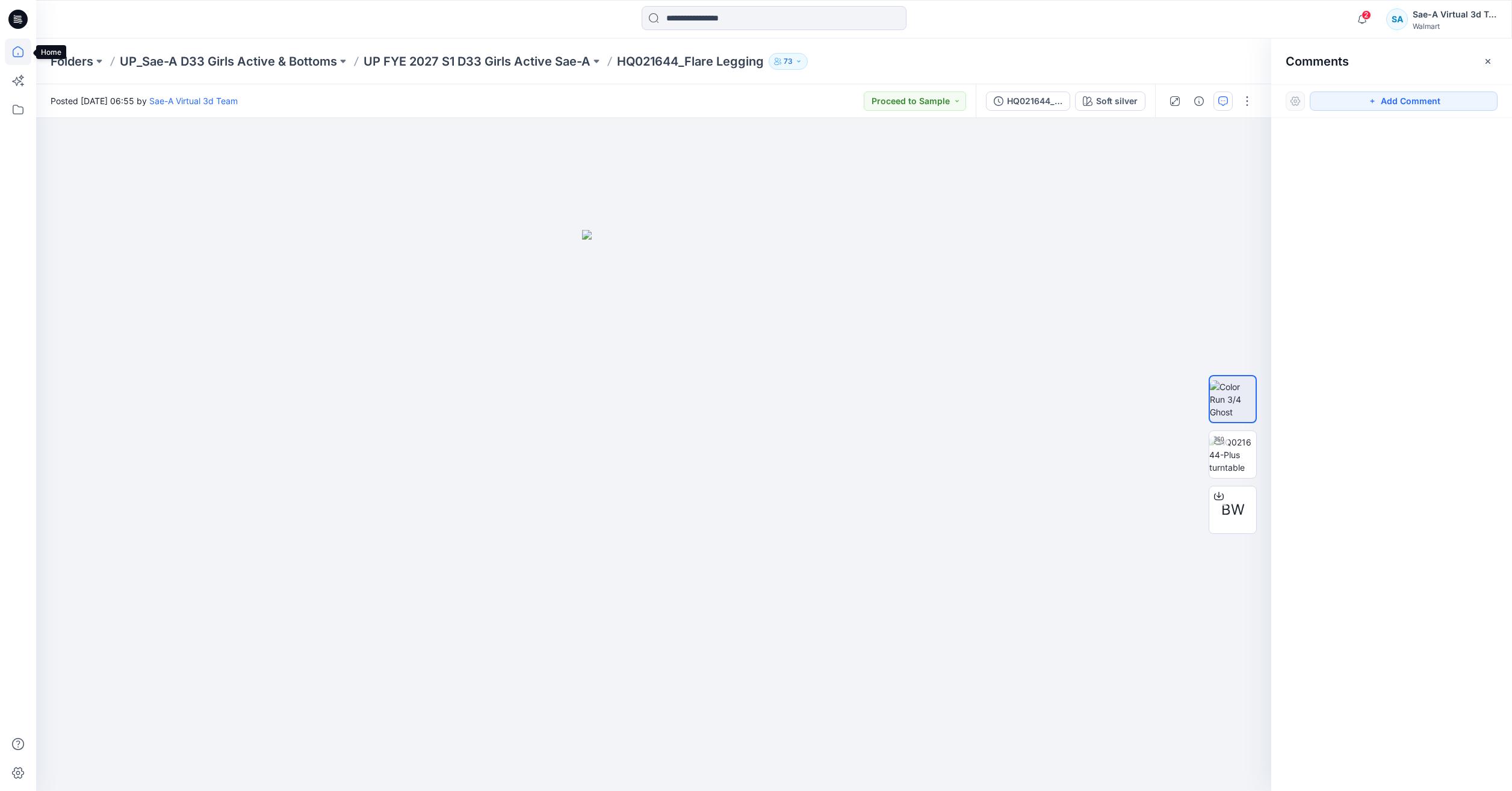
click at [23, 55] on icon at bounding box center [18, 52] width 11 height 11
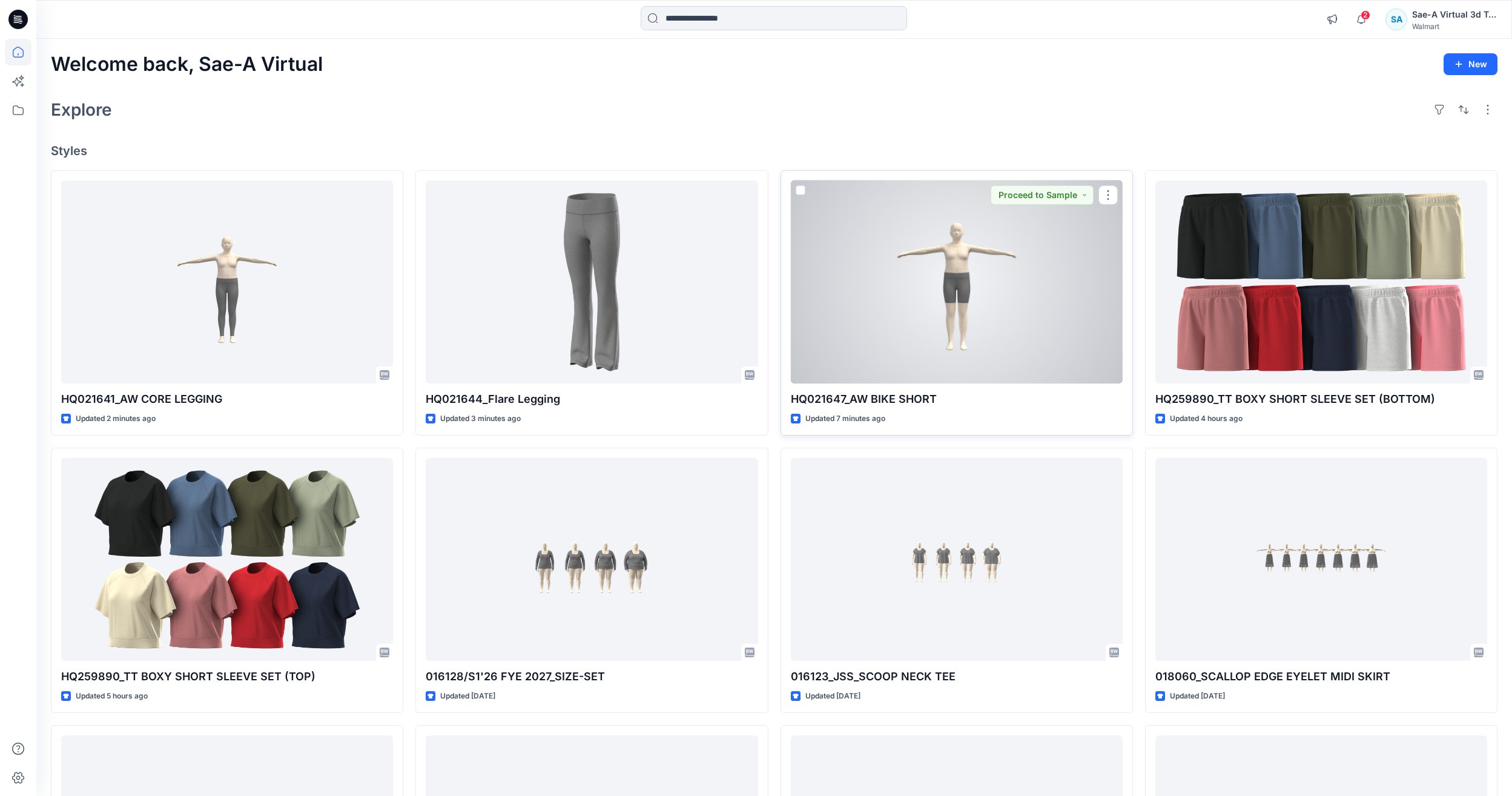
click at [925, 307] on div at bounding box center [957, 282] width 332 height 203
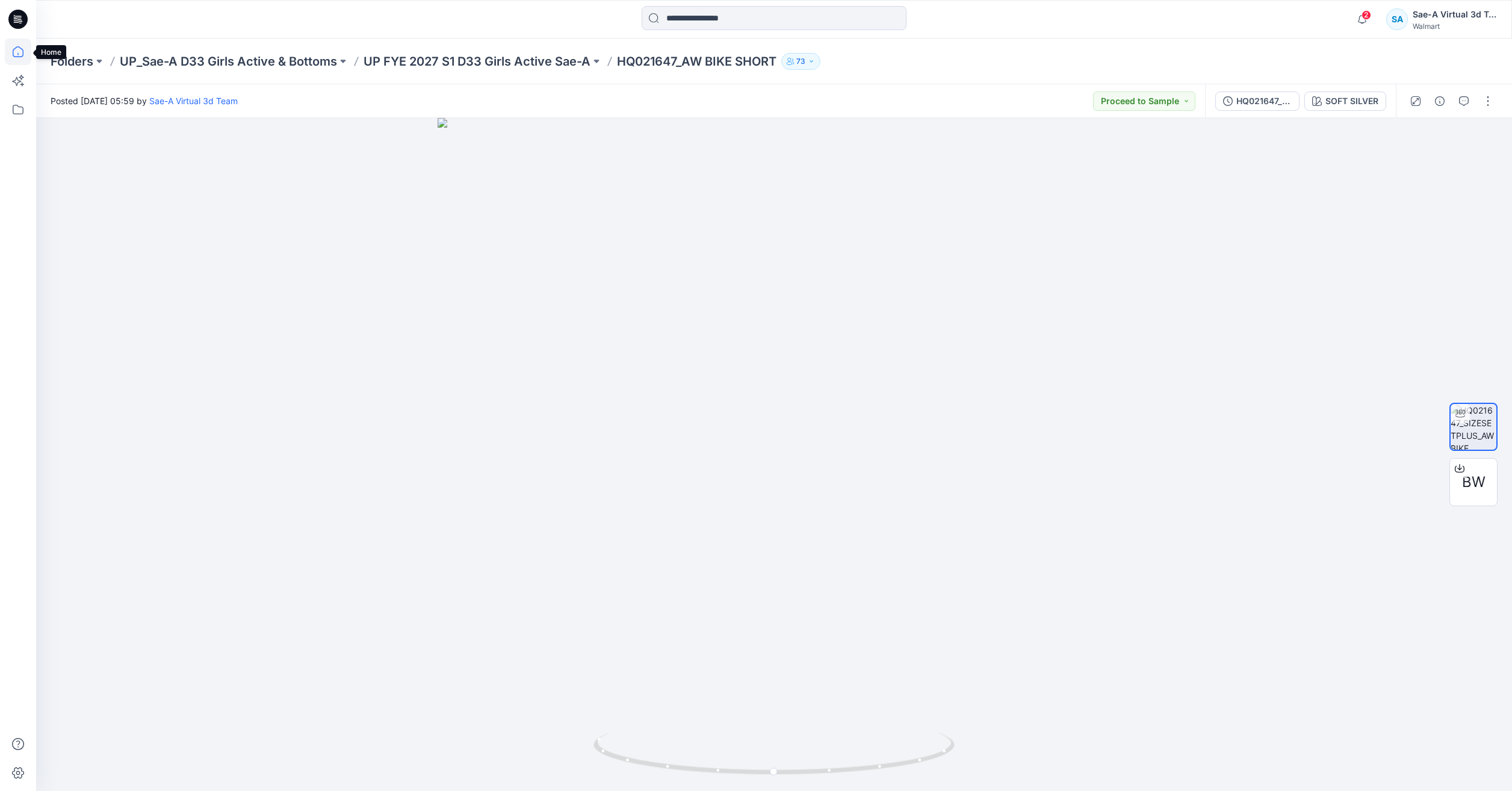
click at [19, 54] on icon at bounding box center [18, 52] width 27 height 27
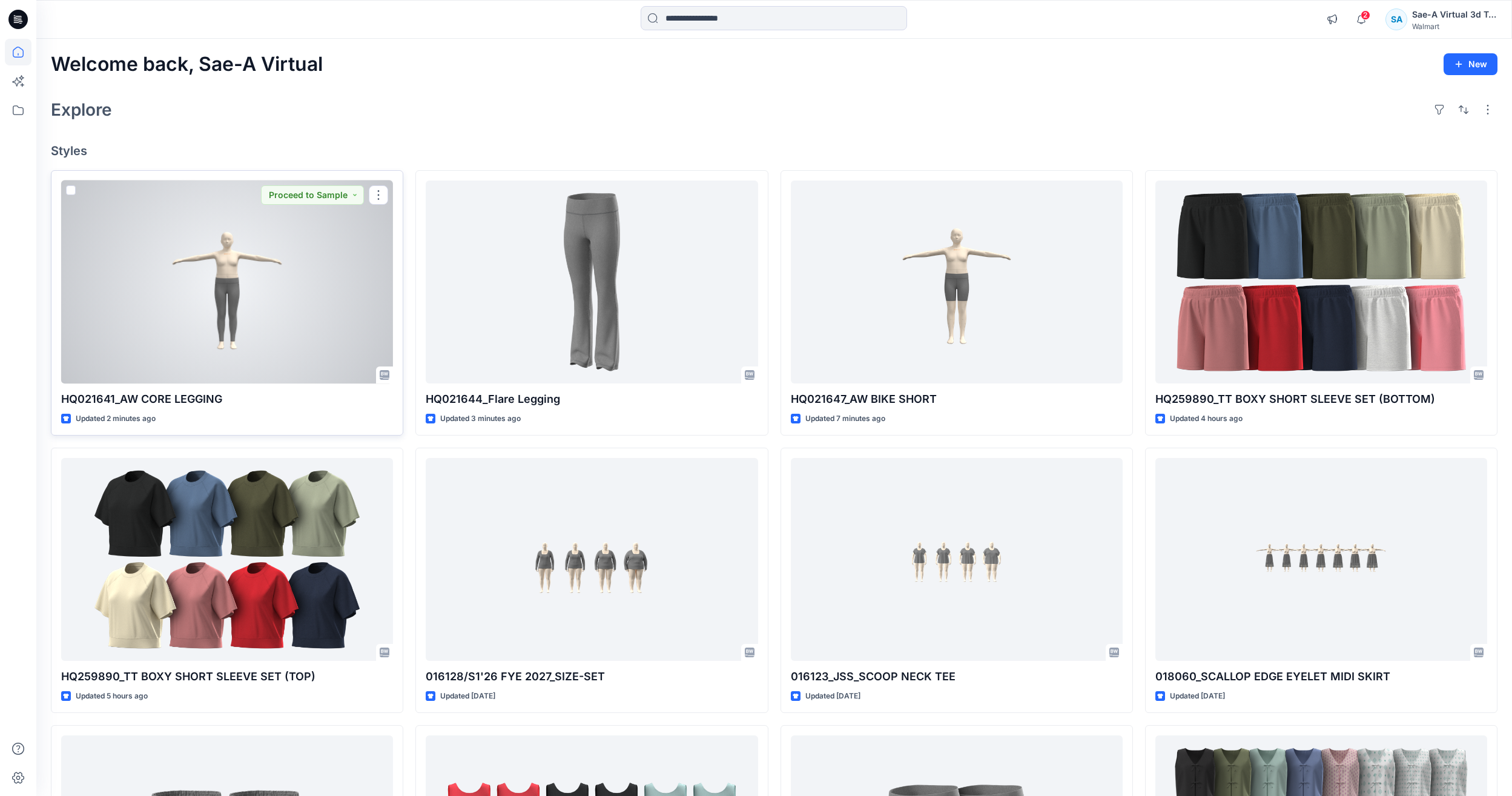
click at [201, 235] on div at bounding box center [227, 282] width 332 height 203
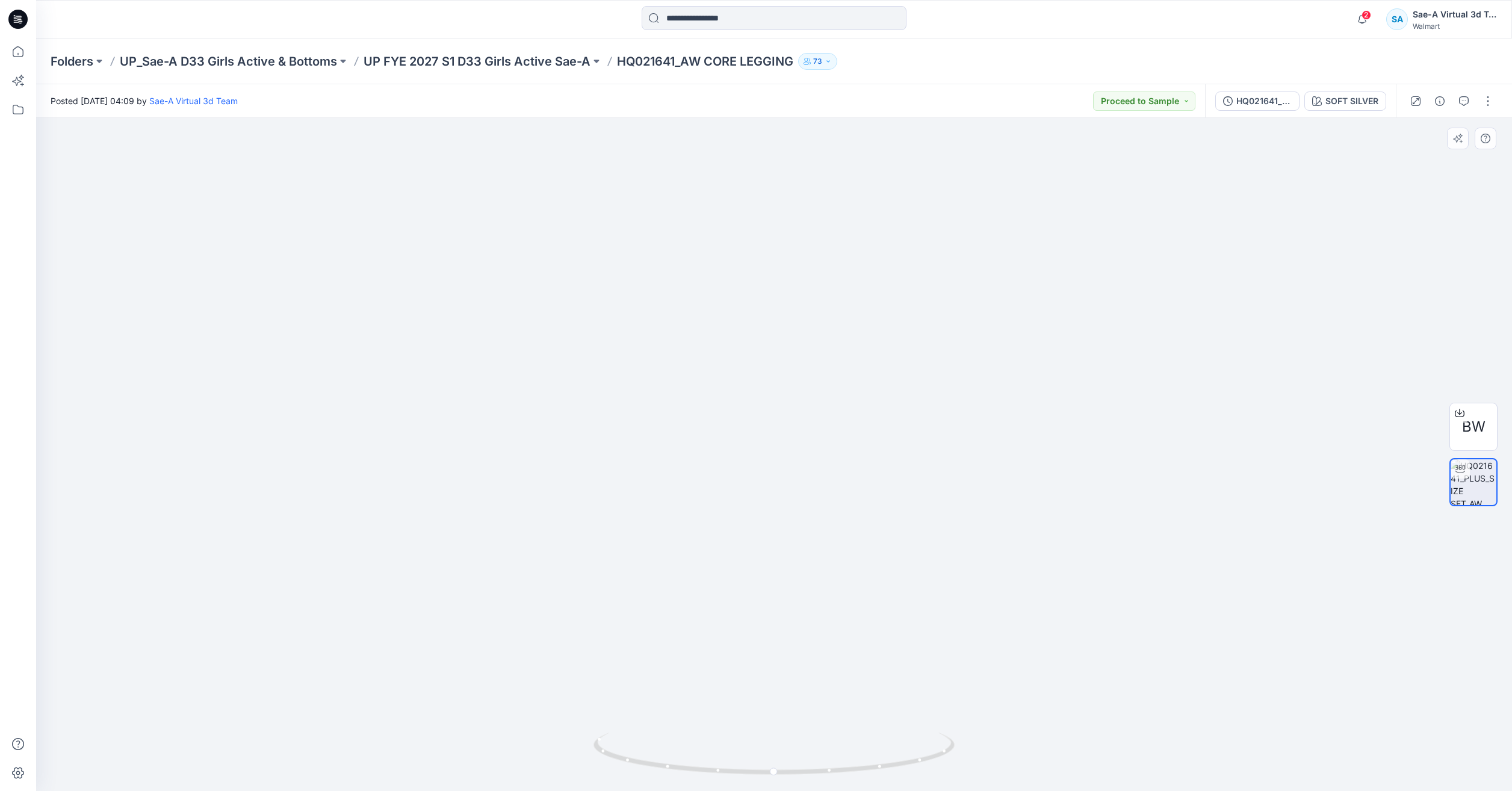
drag, startPoint x: 868, startPoint y: 509, endPoint x: 913, endPoint y: 250, distance: 262.9
drag, startPoint x: 867, startPoint y: 771, endPoint x: 705, endPoint y: 696, distance: 178.5
click at [705, 696] on div at bounding box center [774, 454] width 1476 height 673
click at [8, 50] on icon at bounding box center [18, 52] width 27 height 27
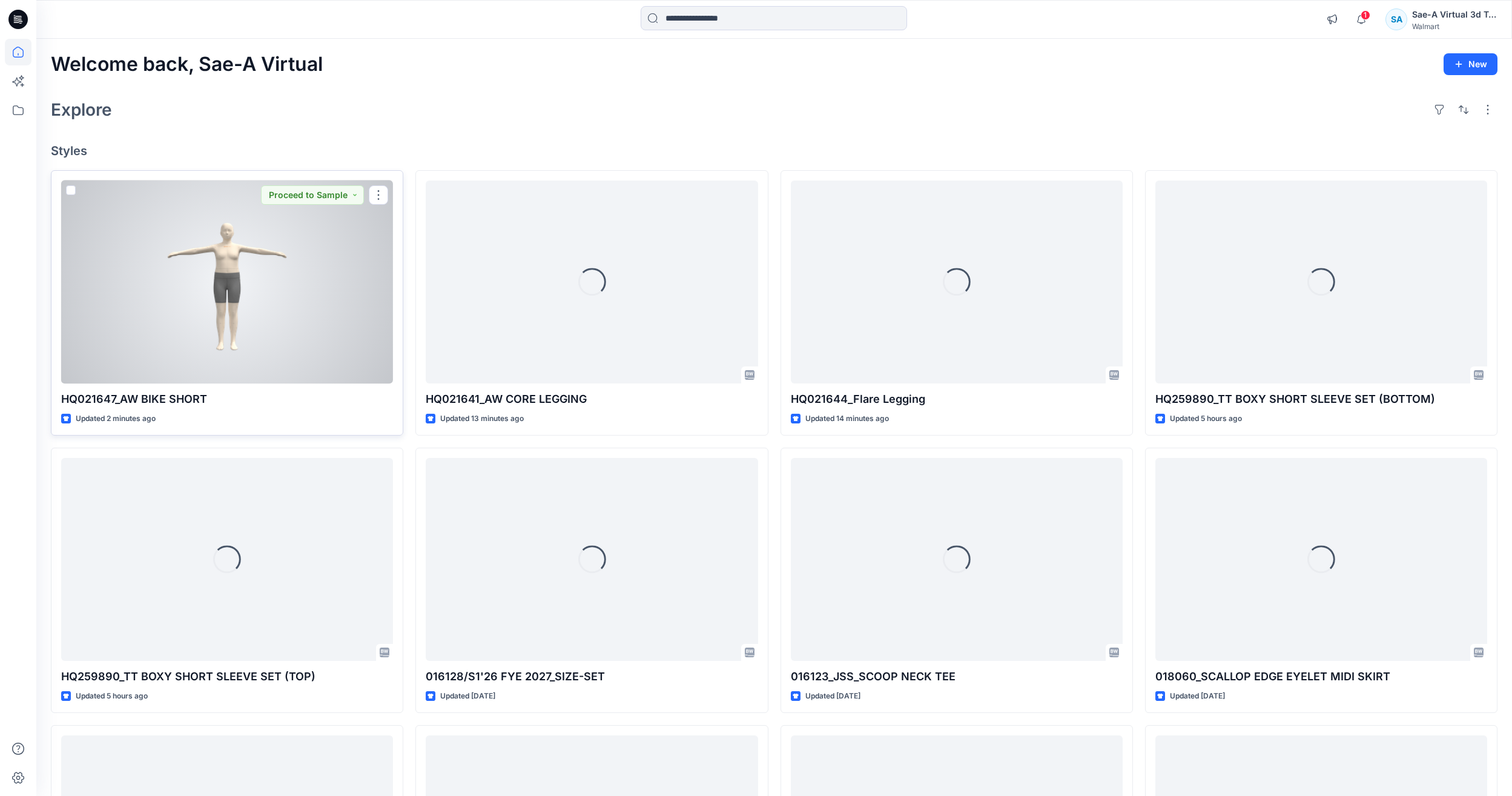
click at [237, 327] on div at bounding box center [227, 282] width 332 height 203
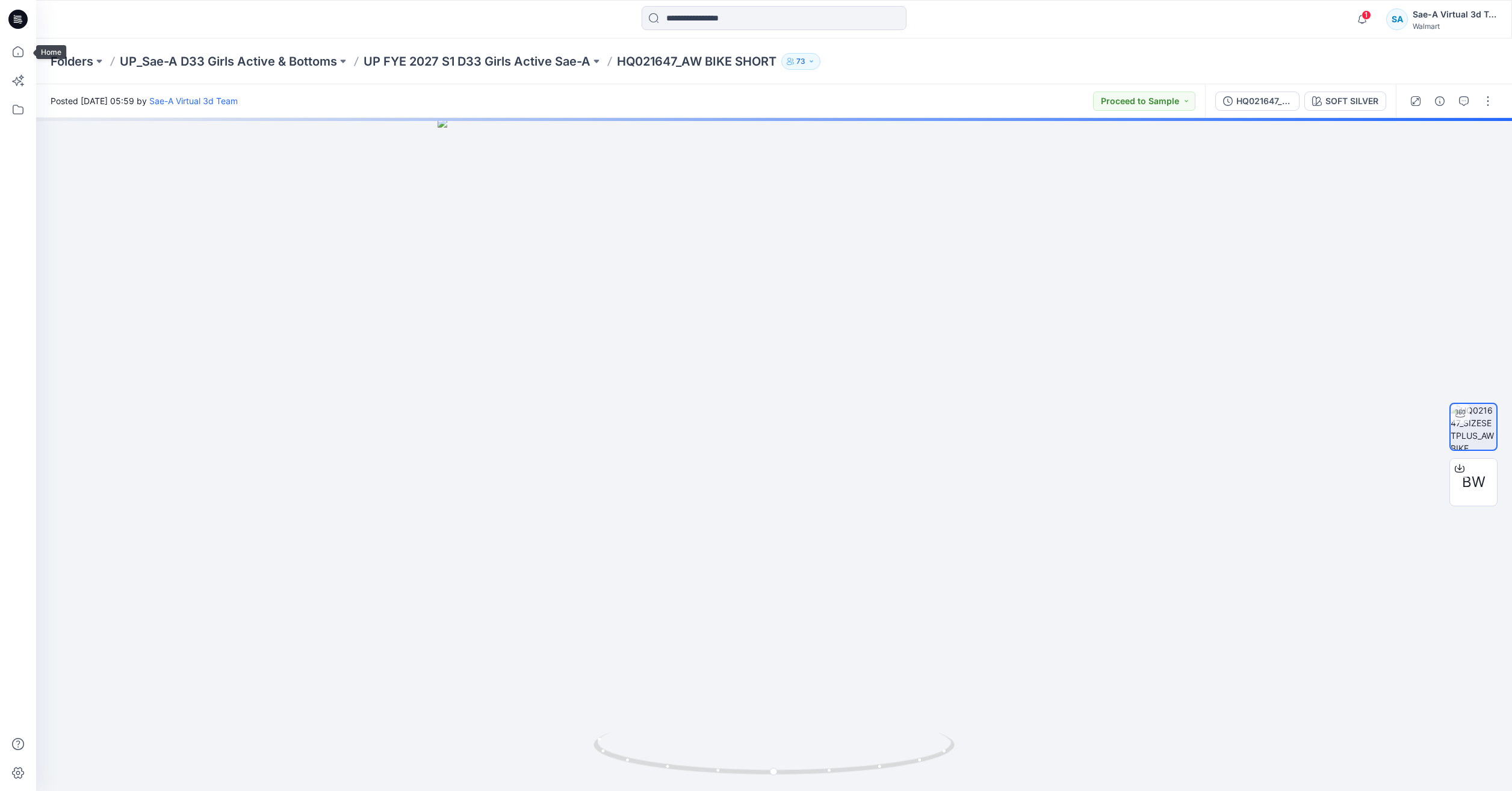
click at [24, 65] on div at bounding box center [18, 414] width 27 height 753
click at [14, 55] on icon at bounding box center [18, 52] width 27 height 27
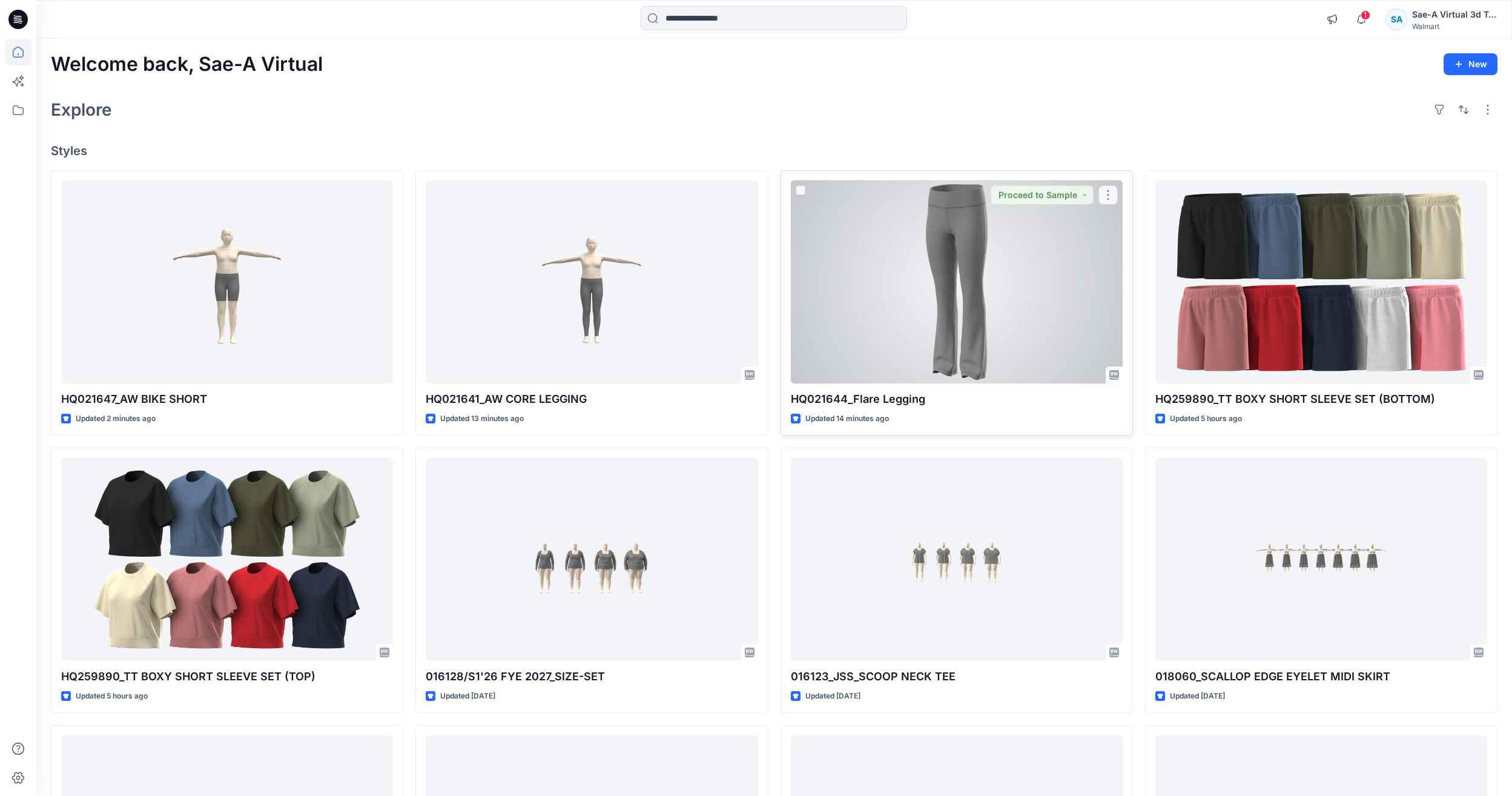
click at [905, 302] on div at bounding box center [957, 282] width 332 height 203
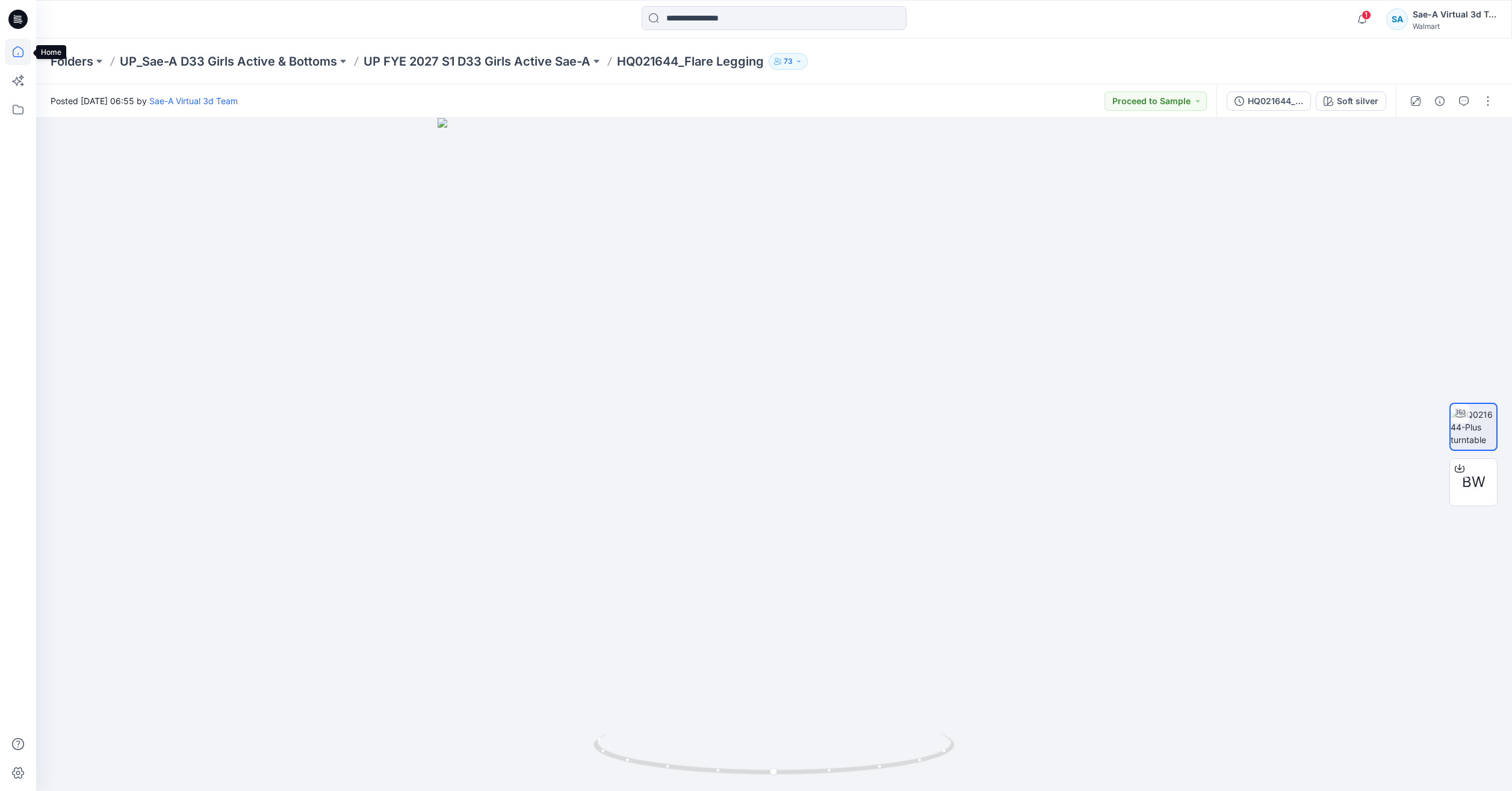
click at [9, 49] on icon at bounding box center [18, 52] width 27 height 27
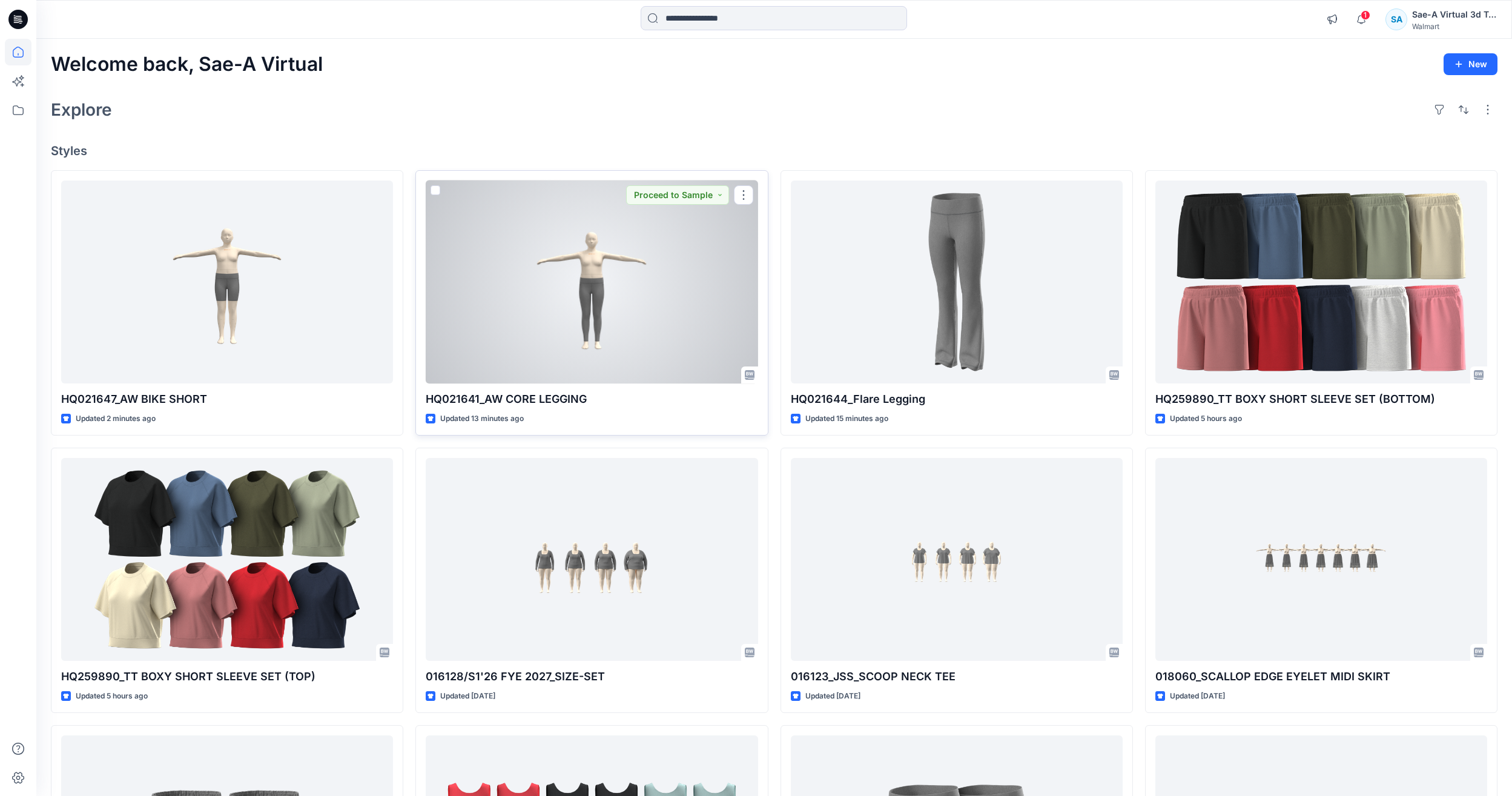
click at [725, 323] on div at bounding box center [592, 282] width 332 height 203
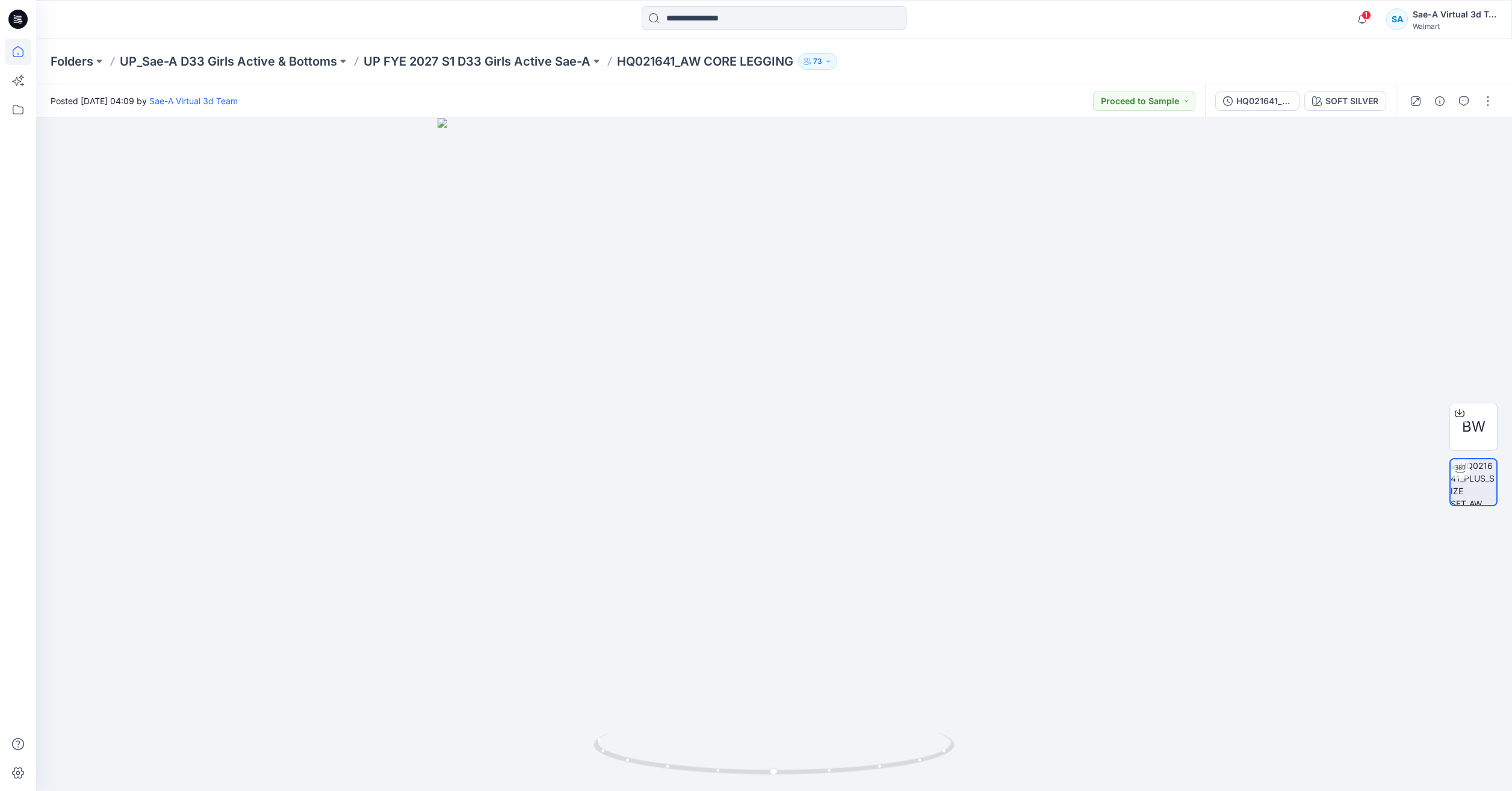
click at [17, 52] on icon at bounding box center [18, 52] width 27 height 27
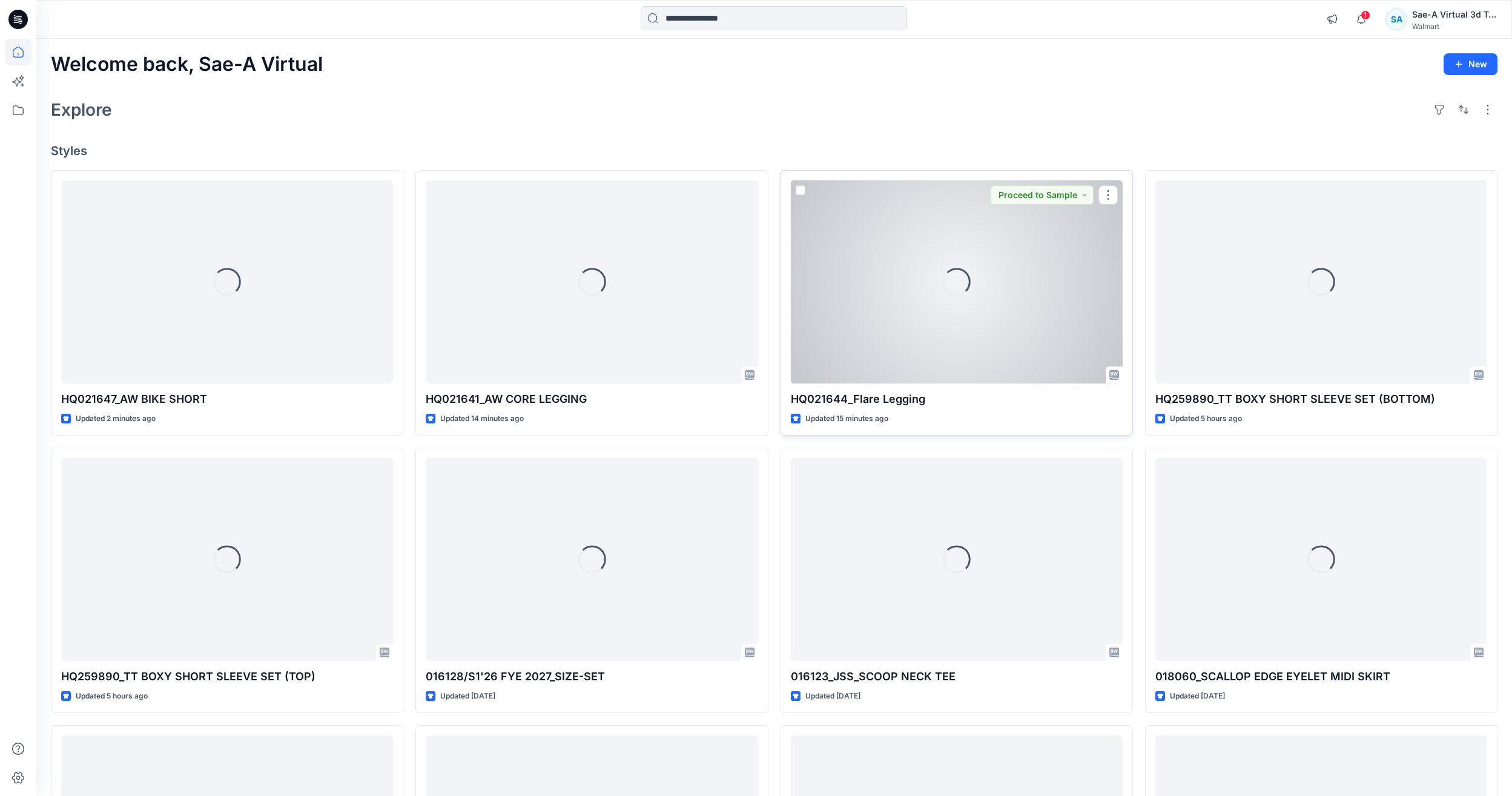
click at [886, 304] on div "Loading..." at bounding box center [957, 282] width 332 height 203
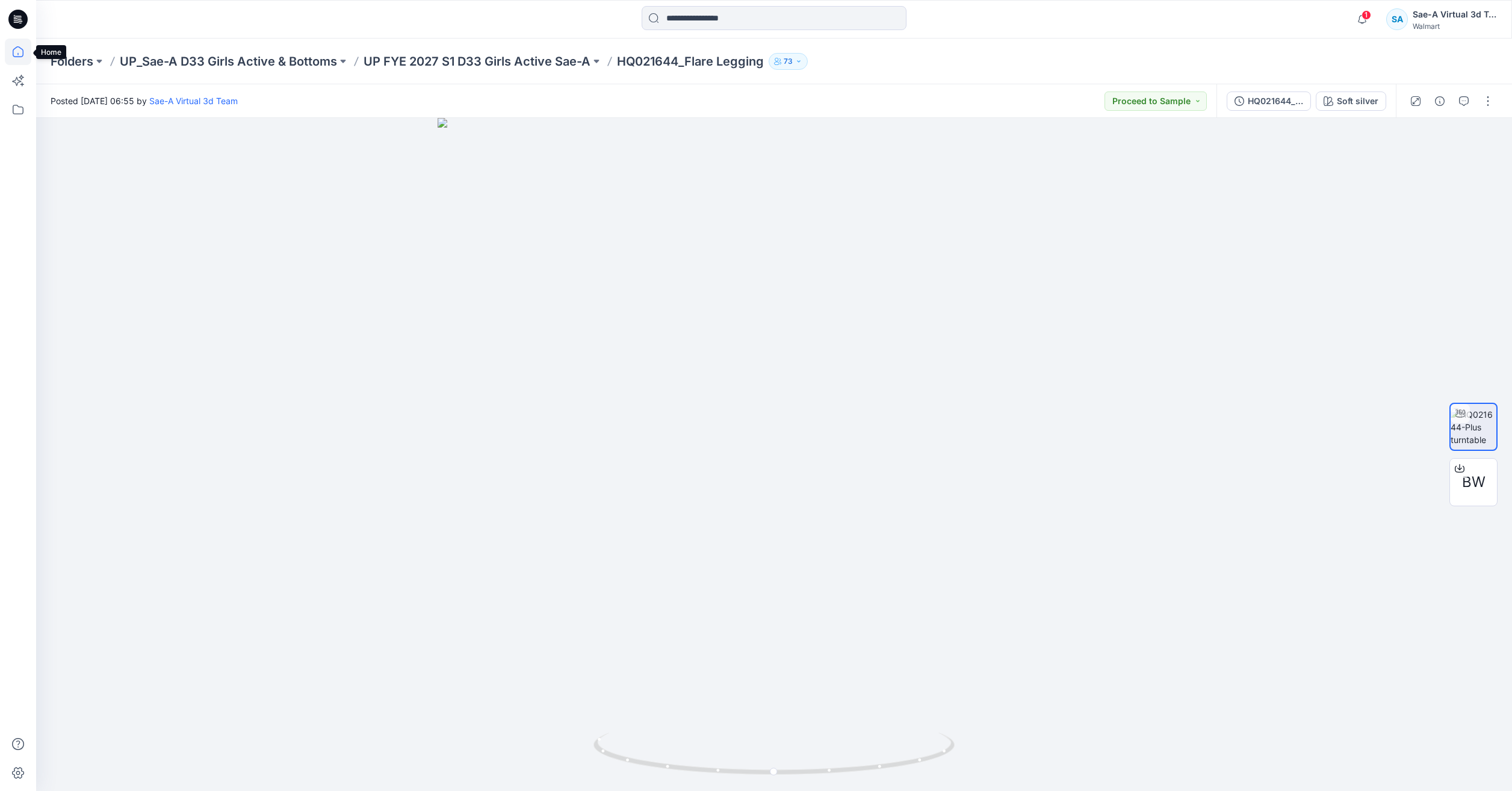
click at [27, 50] on icon at bounding box center [18, 52] width 27 height 27
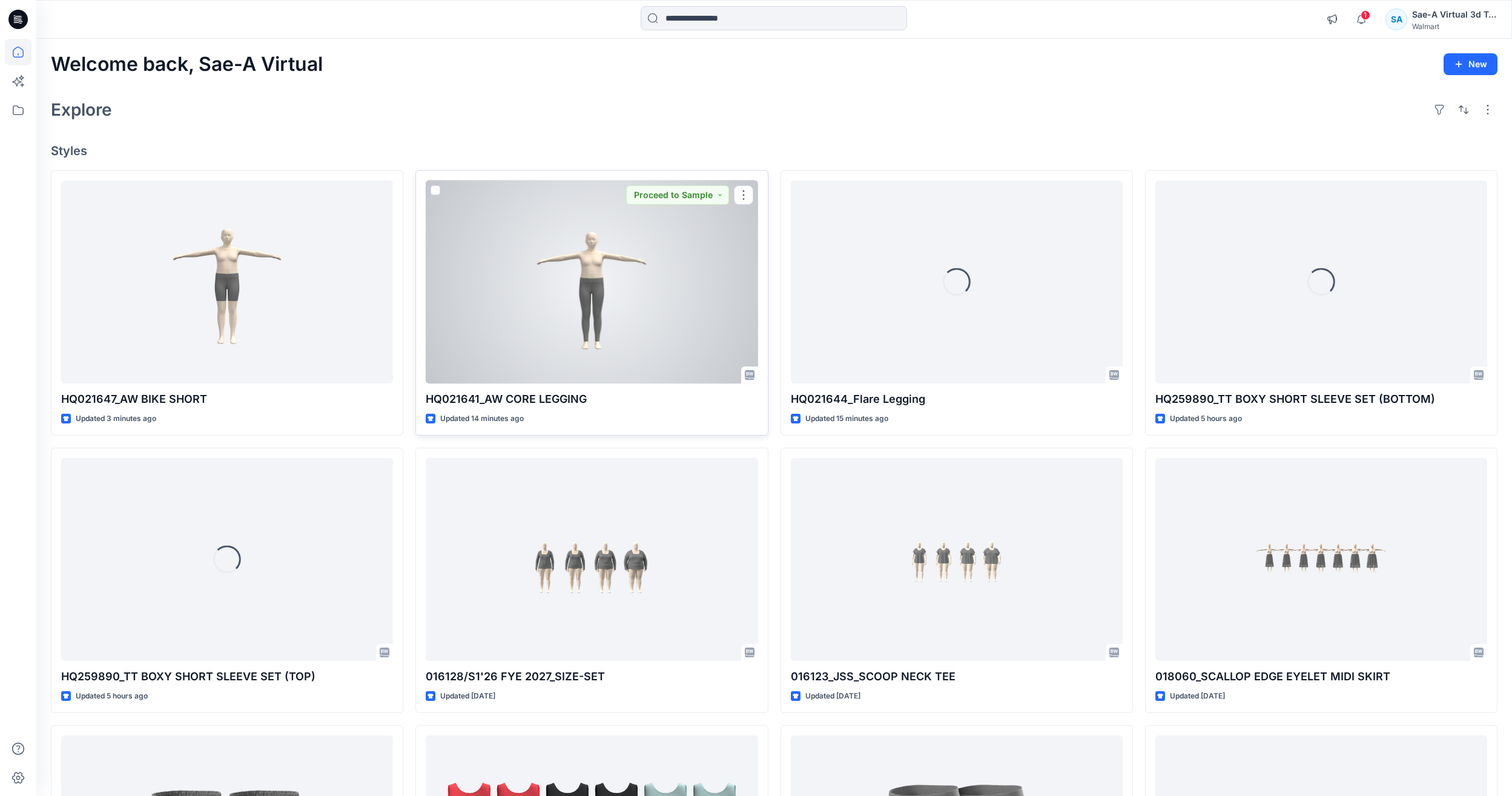
click at [600, 259] on div at bounding box center [592, 282] width 332 height 203
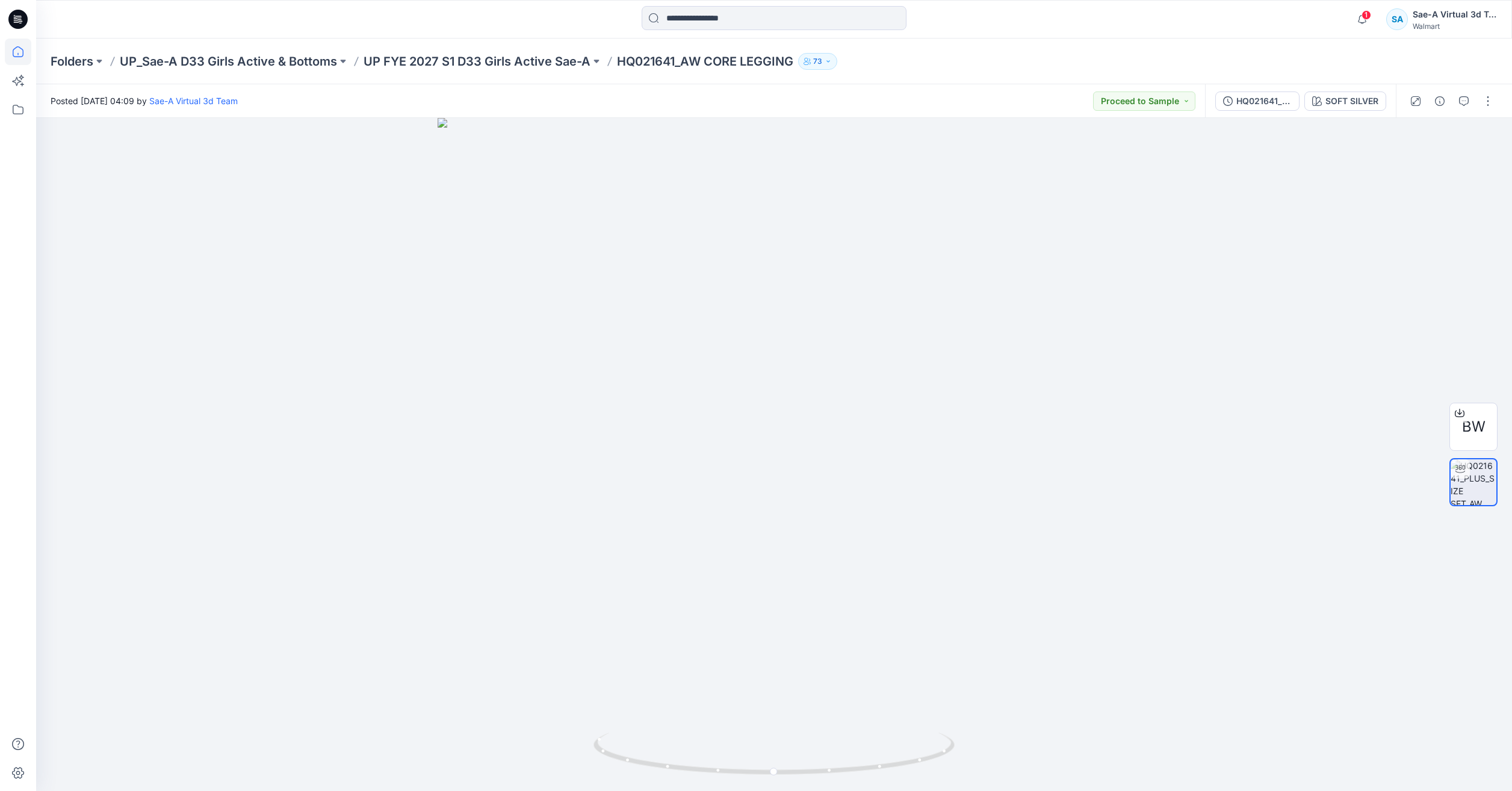
click at [19, 48] on icon at bounding box center [18, 52] width 11 height 11
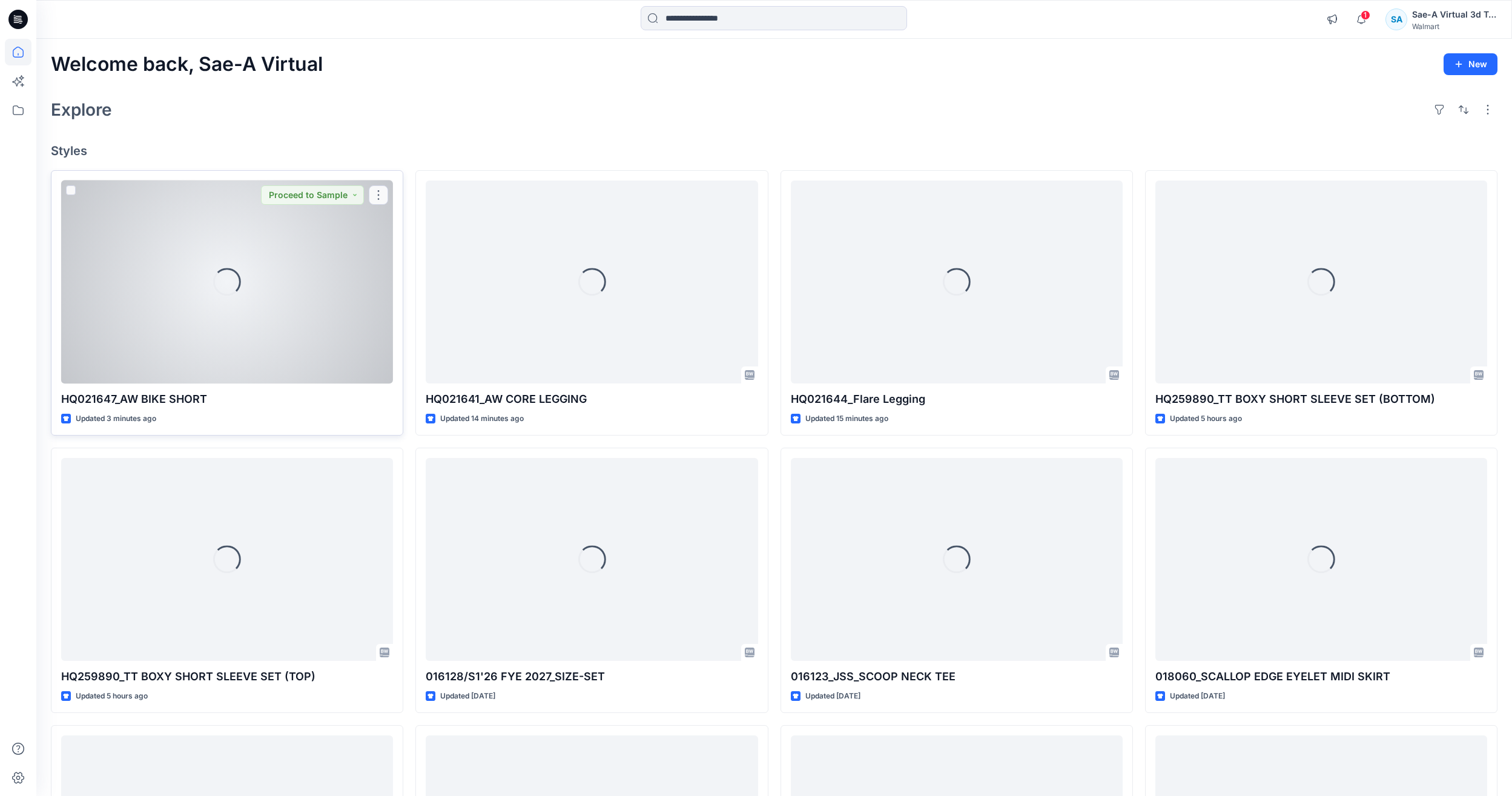
click at [187, 253] on div "Loading..." at bounding box center [227, 282] width 332 height 203
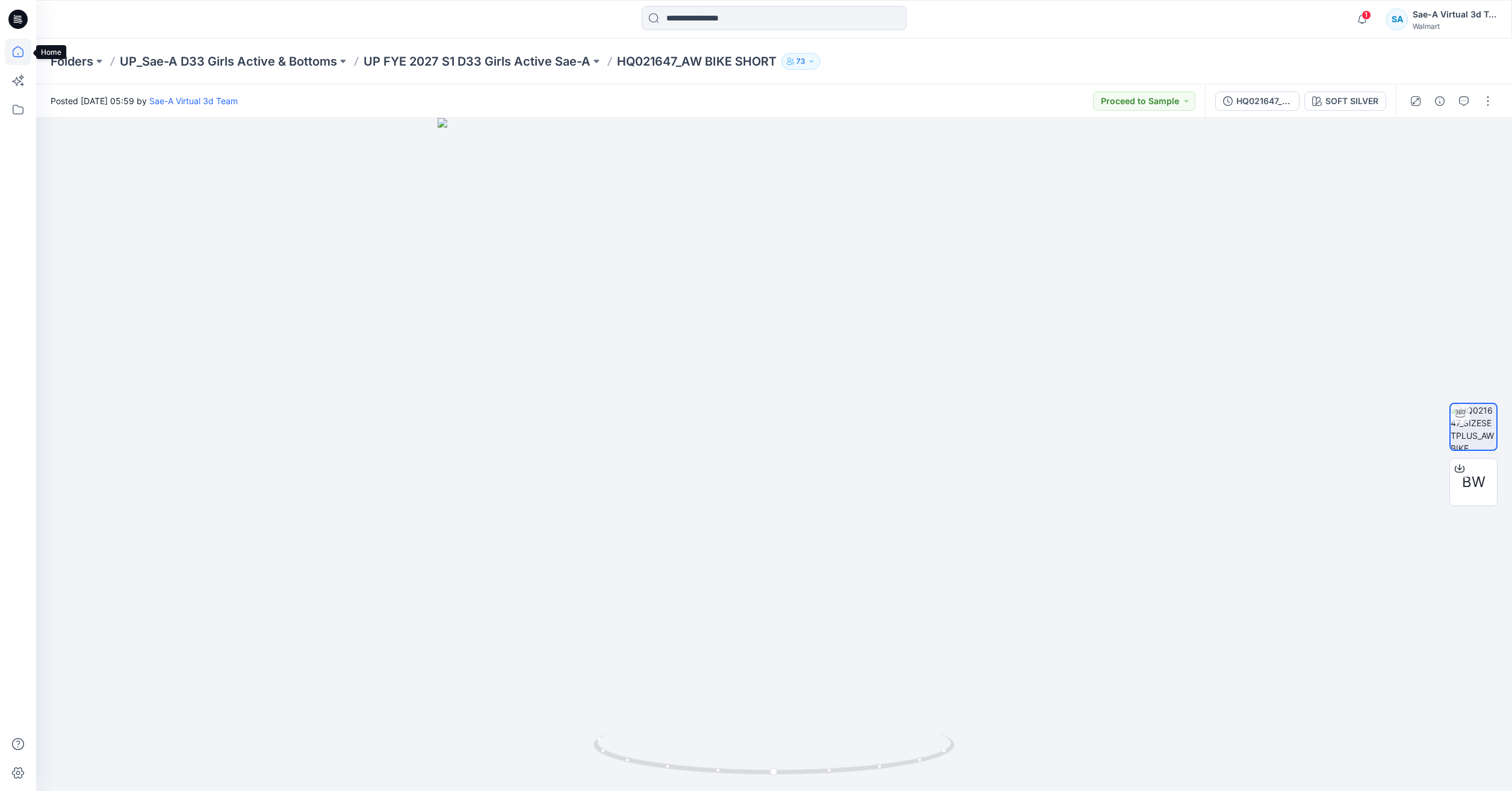
click at [8, 50] on icon at bounding box center [18, 52] width 27 height 27
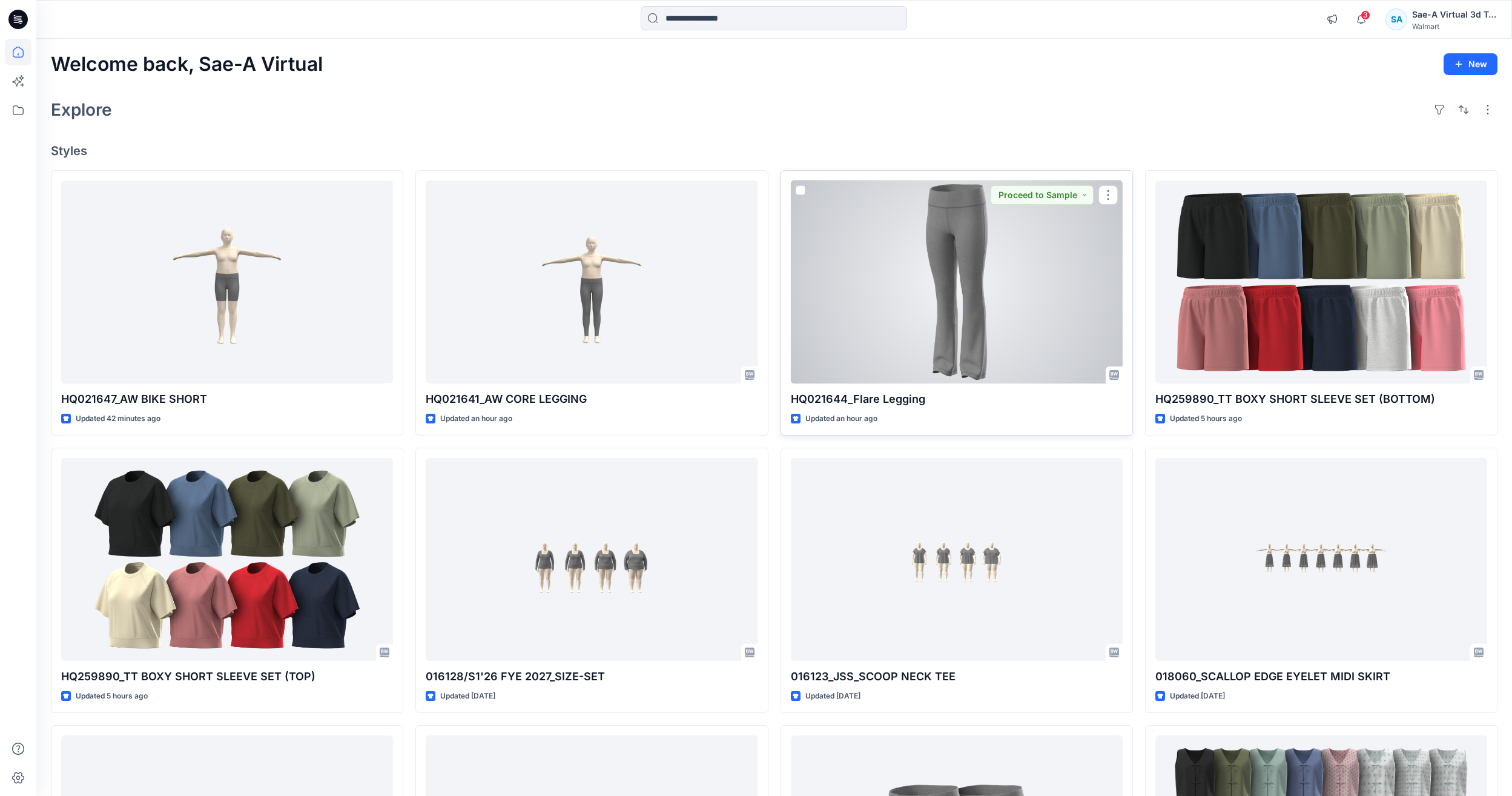
click at [877, 276] on div at bounding box center [957, 282] width 332 height 203
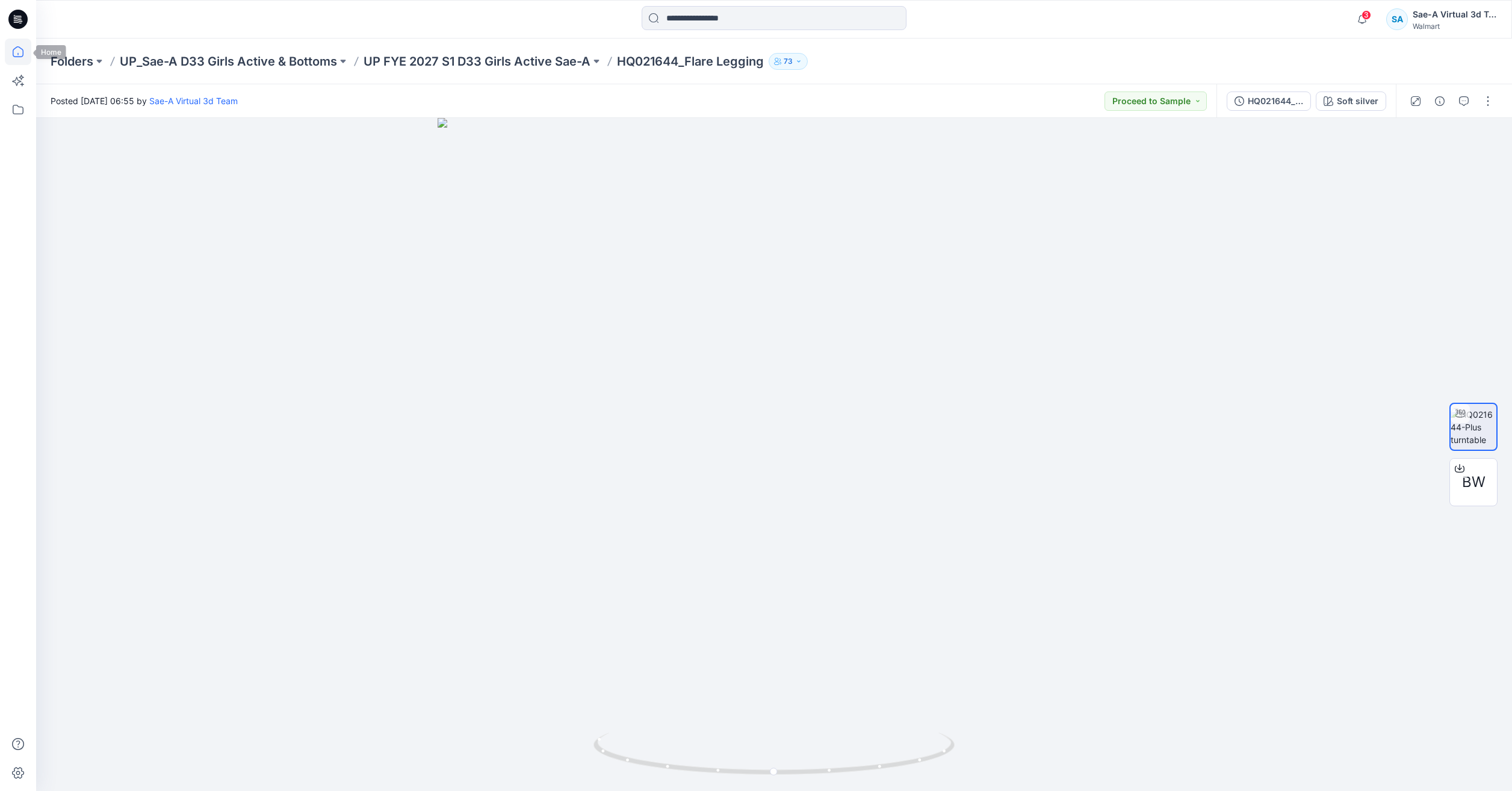
click at [20, 47] on icon at bounding box center [18, 52] width 27 height 27
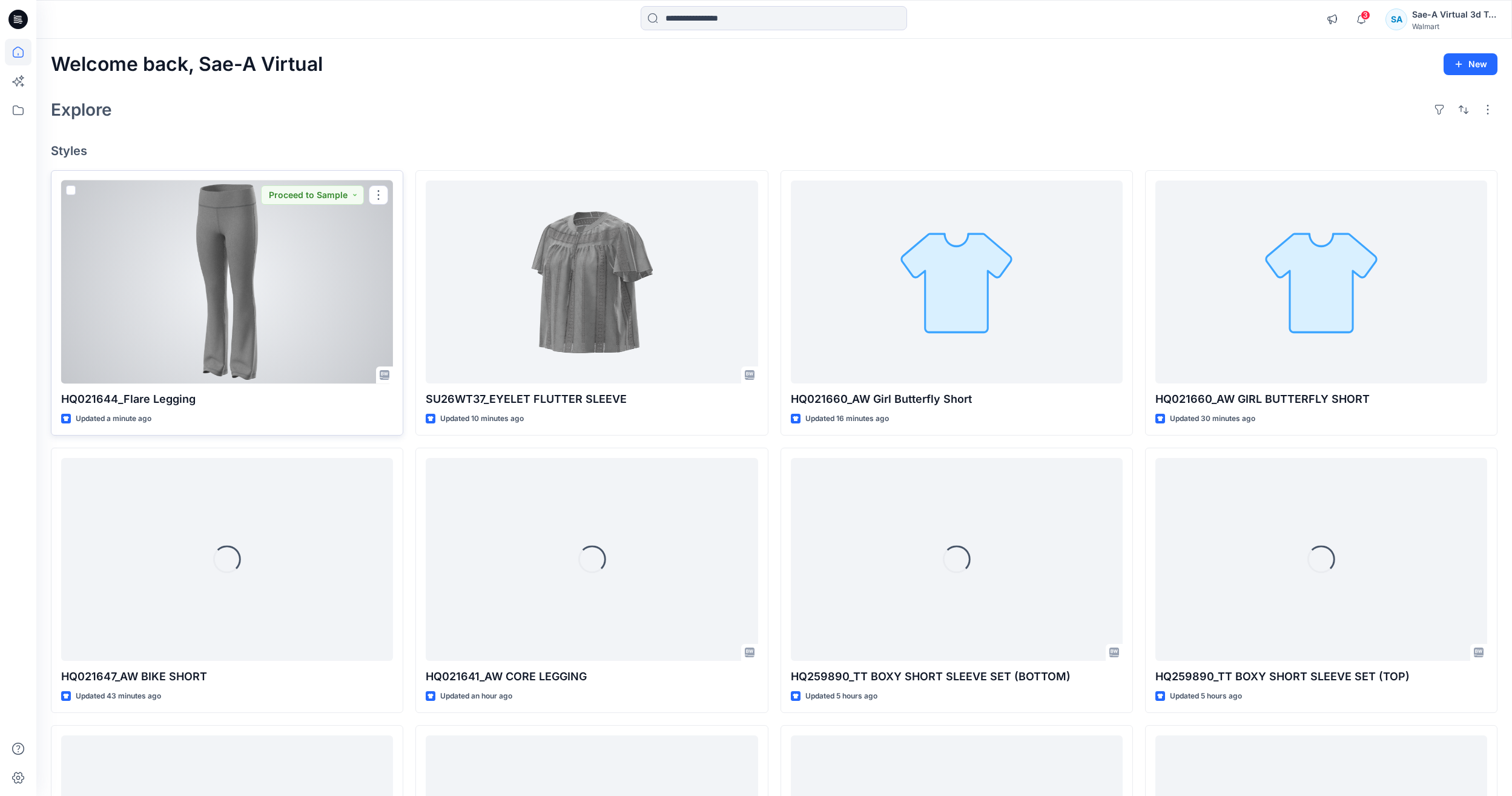
click at [244, 291] on div at bounding box center [227, 282] width 332 height 203
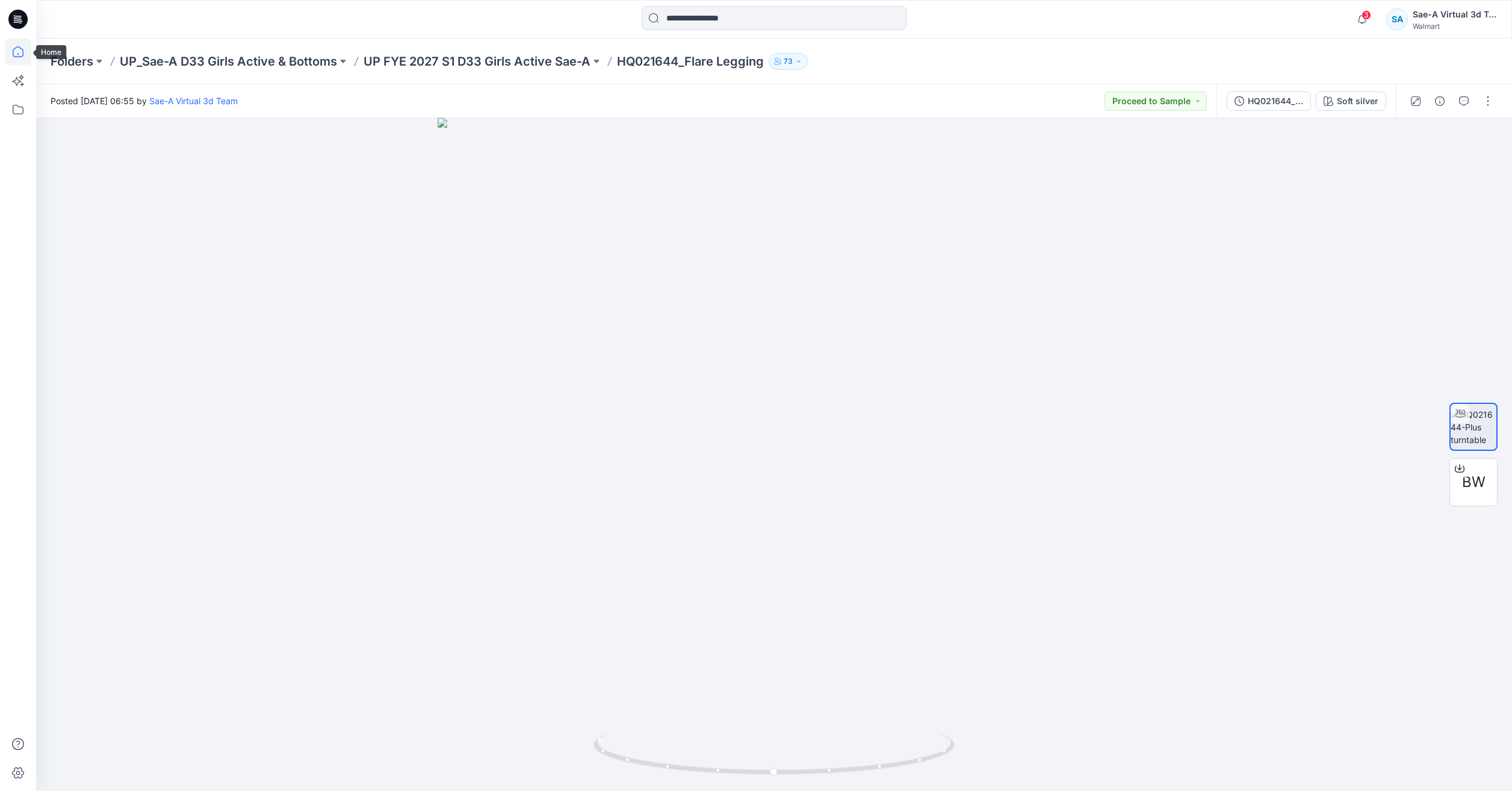
click at [19, 44] on icon at bounding box center [18, 52] width 27 height 27
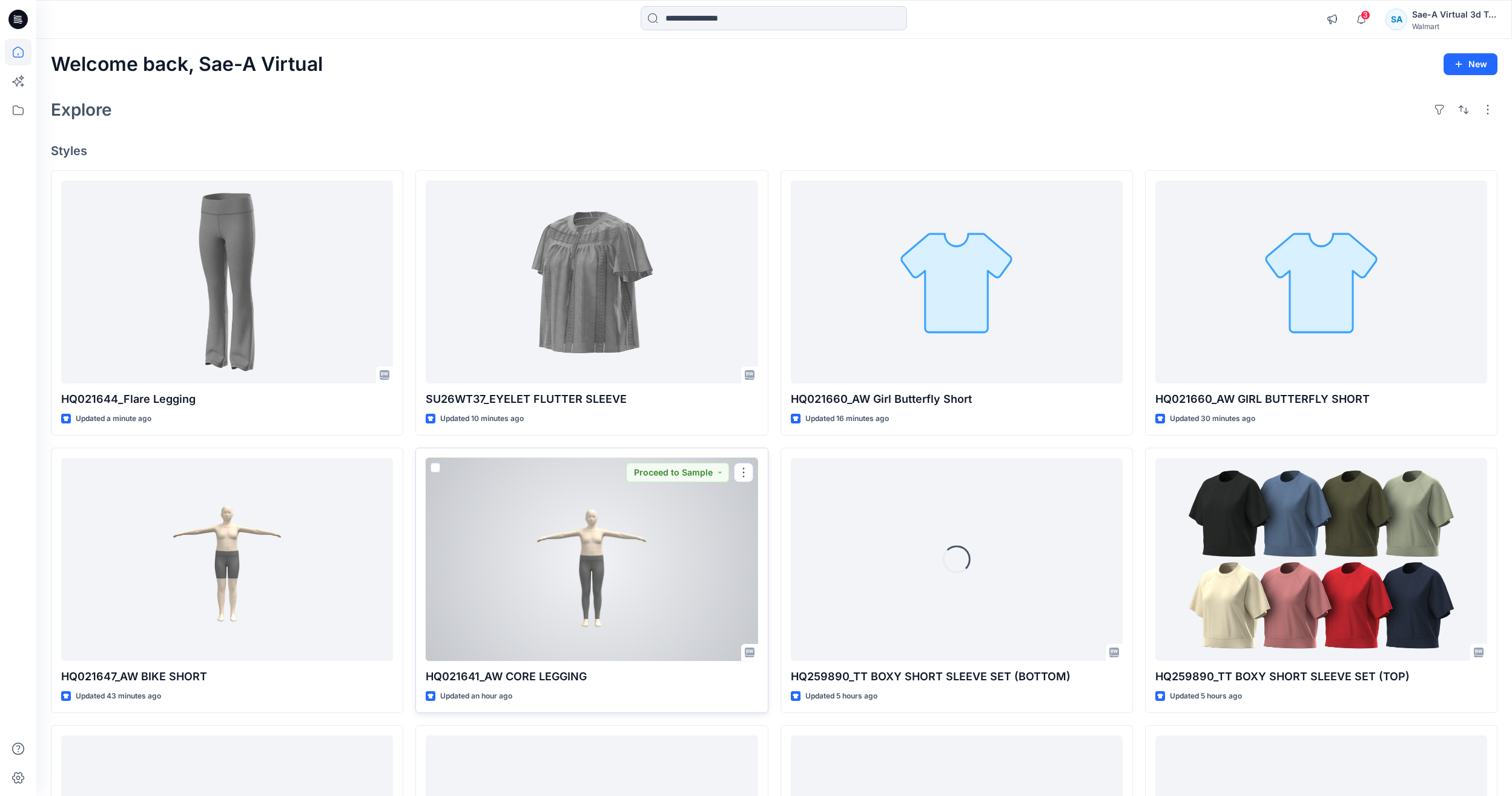
click at [639, 583] on div at bounding box center [592, 559] width 332 height 203
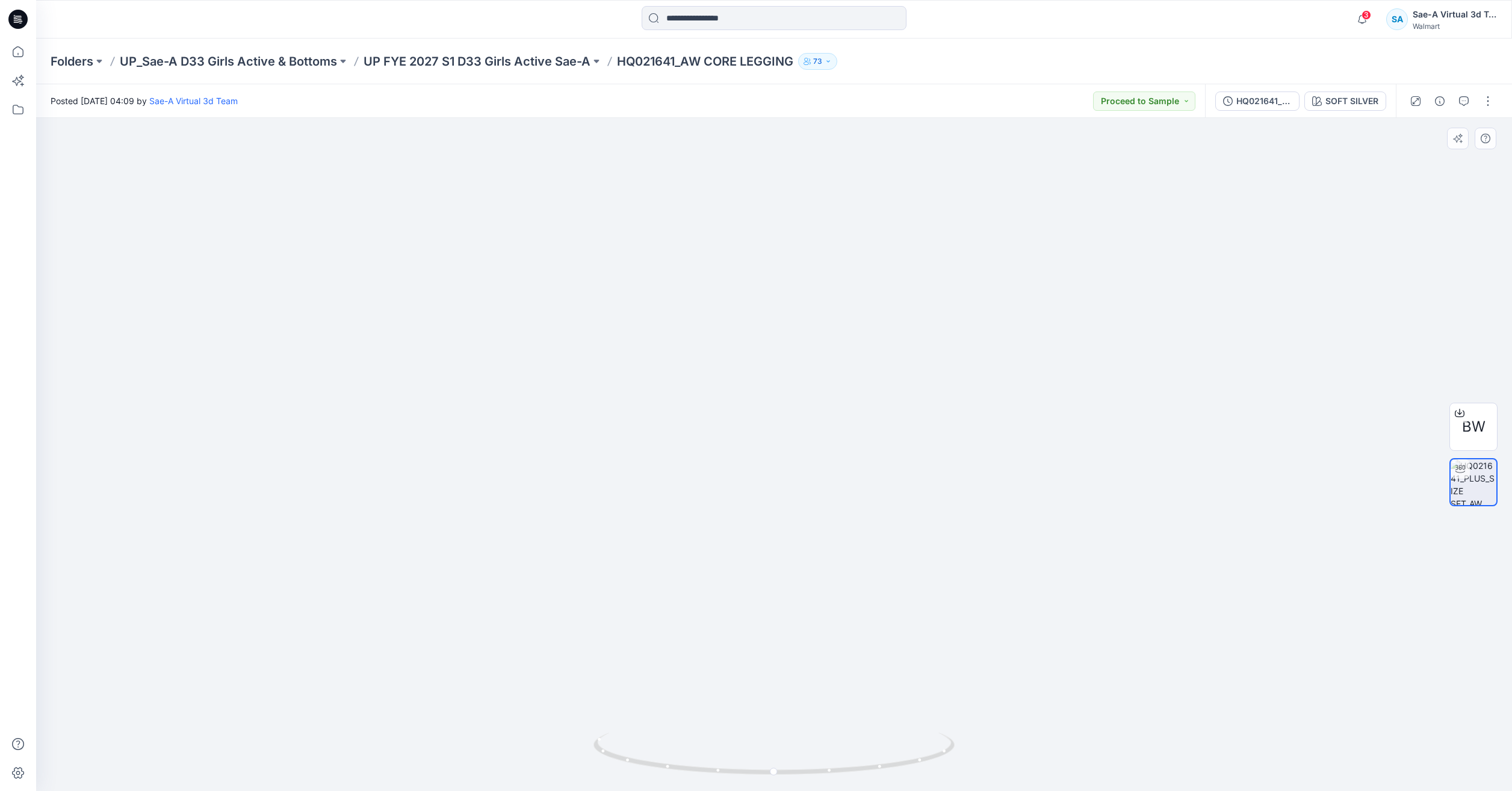
drag, startPoint x: 832, startPoint y: 523, endPoint x: 878, endPoint y: 399, distance: 132.3
drag, startPoint x: 824, startPoint y: 768, endPoint x: 785, endPoint y: 678, distance: 98.1
click at [785, 697] on div at bounding box center [774, 454] width 1476 height 673
click at [14, 49] on icon at bounding box center [18, 52] width 11 height 11
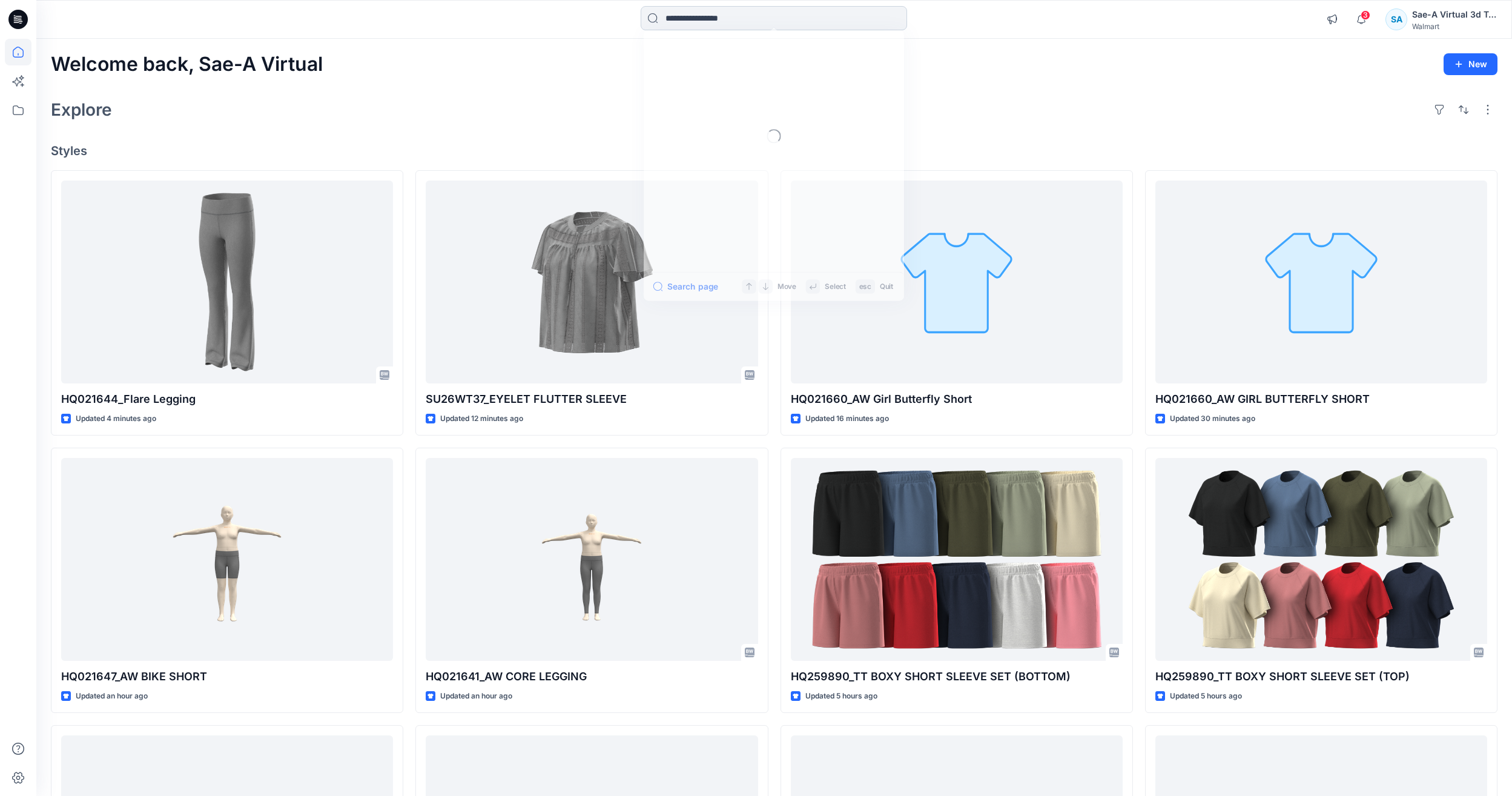
click at [748, 21] on input at bounding box center [774, 18] width 267 height 24
paste input "********"
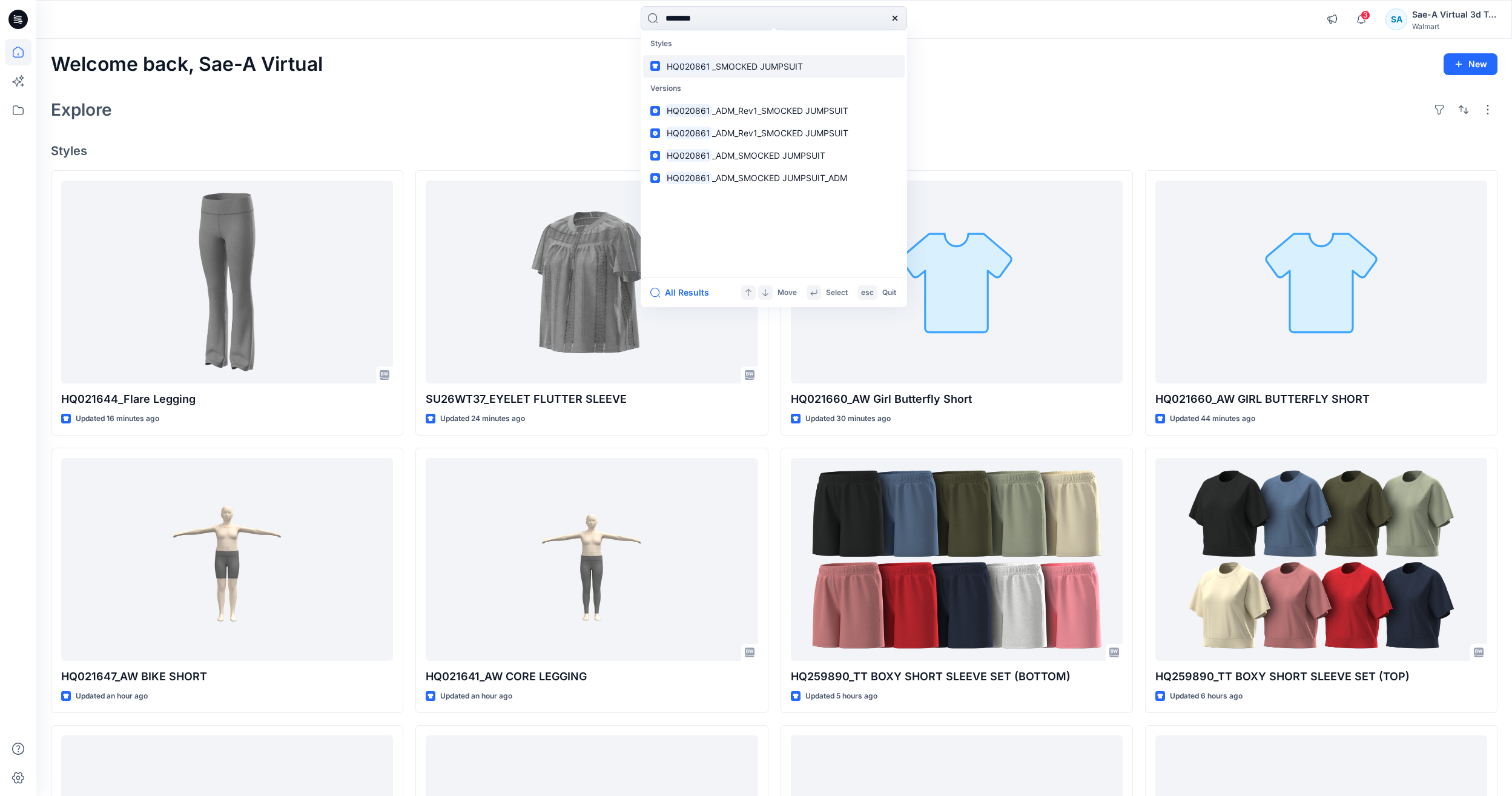
type input "********"
click at [734, 67] on span "_SMOCKED JUMPSUIT" at bounding box center [758, 66] width 91 height 10
